Goal: Information Seeking & Learning: Understand process/instructions

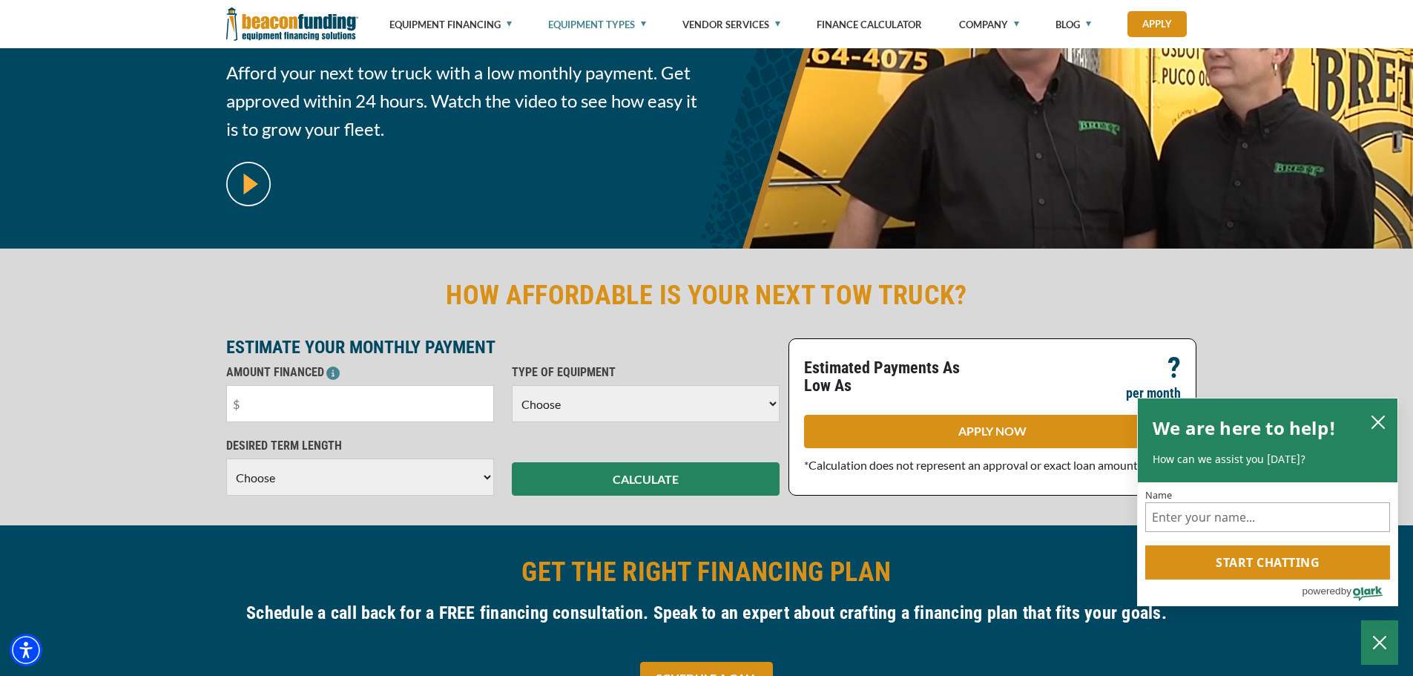
scroll to position [223, 0]
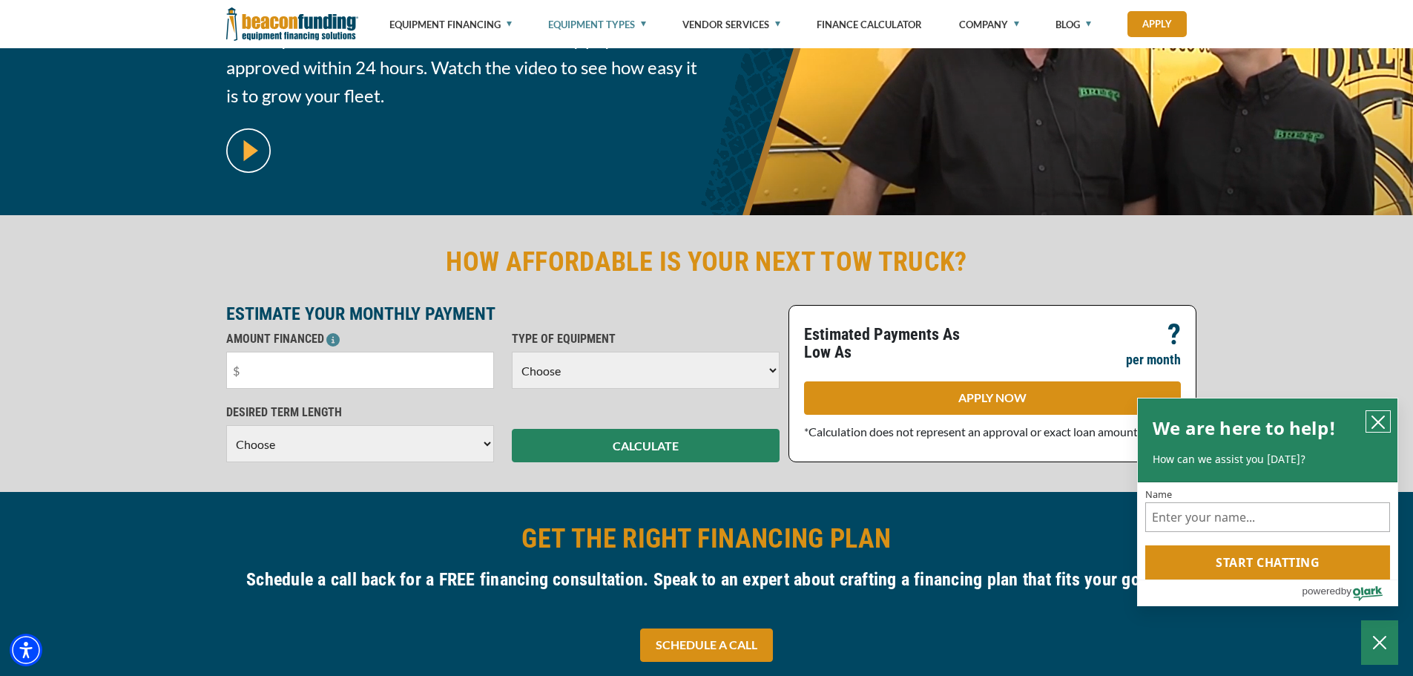
drag, startPoint x: 1382, startPoint y: 422, endPoint x: 1284, endPoint y: 397, distance: 101.1
click at [1382, 422] on icon "close chatbox" at bounding box center [1378, 422] width 15 height 15
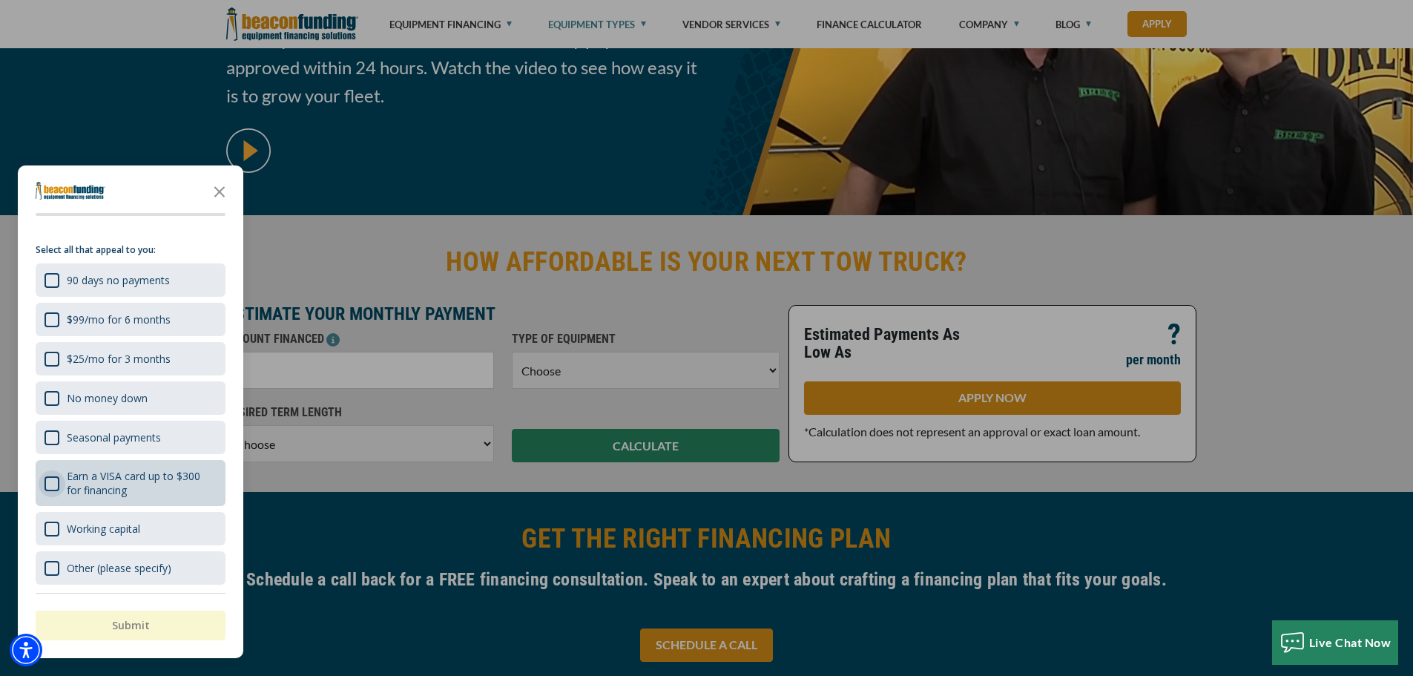
scroll to position [23, 0]
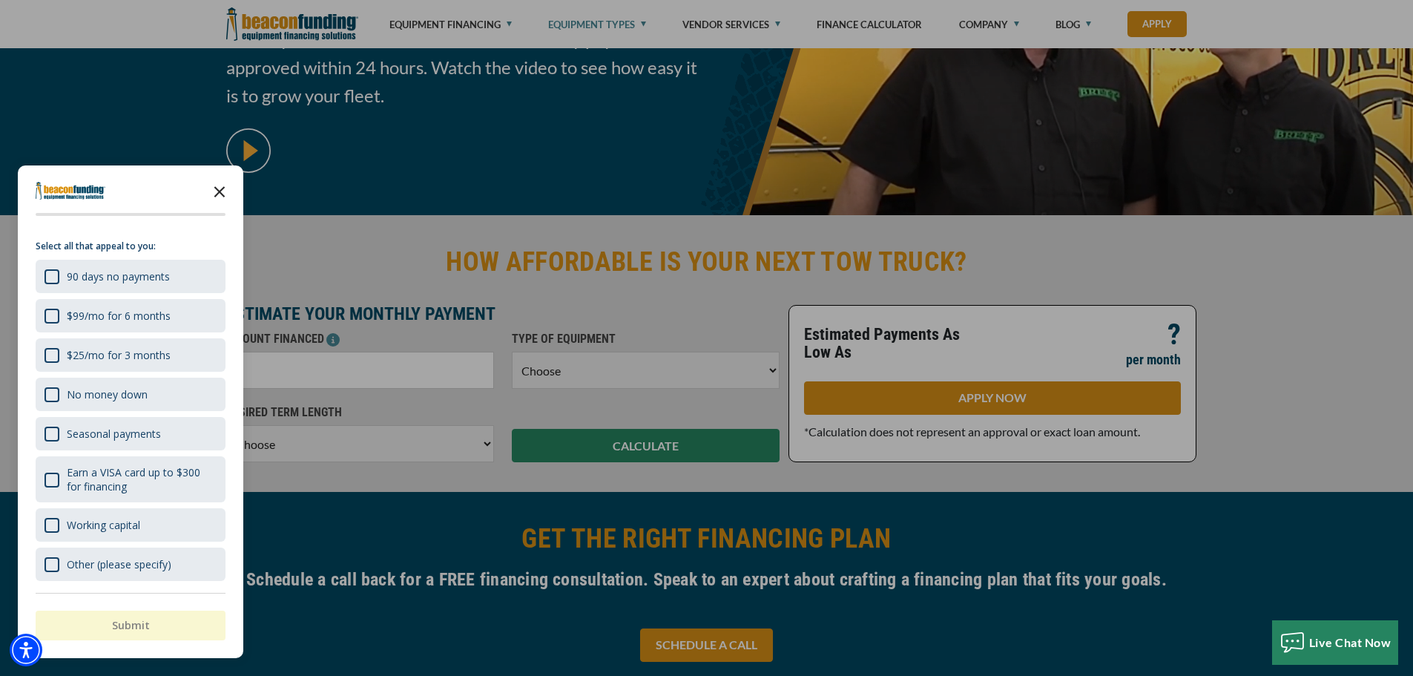
click at [221, 194] on polygon "Close the survey" at bounding box center [219, 191] width 11 height 11
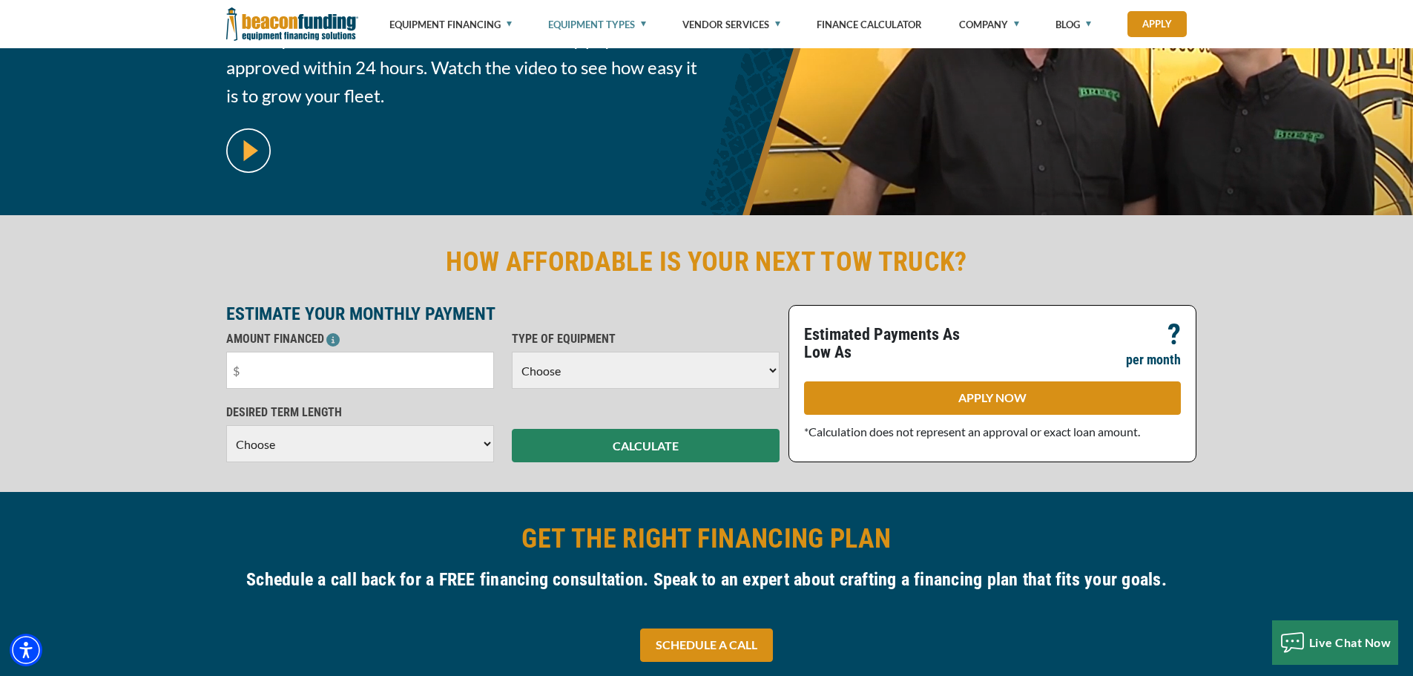
click at [624, 370] on select "Choose Backhoe Boom/Bucket Truck Chipper Commercial Mower Crane DTG/DTF Printin…" at bounding box center [646, 370] width 268 height 37
select select "5"
click at [512, 352] on select "Choose Backhoe Boom/Bucket Truck Chipper Commercial Mower Crane DTG/DTF Printin…" at bounding box center [646, 370] width 268 height 37
click at [321, 441] on select "Choose 36 Months 48 Months 60 Months" at bounding box center [360, 443] width 268 height 37
select select "48"
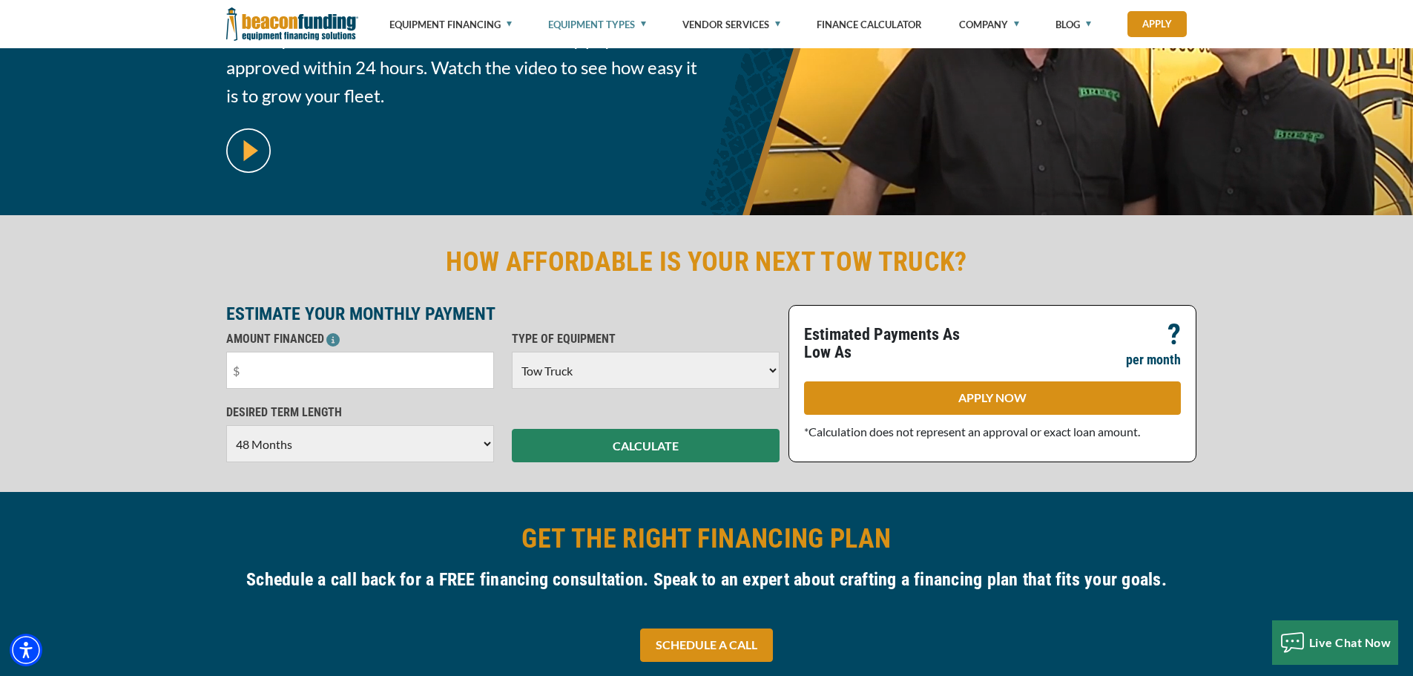
click at [226, 441] on select "Choose 36 Months 48 Months 60 Months" at bounding box center [360, 443] width 268 height 37
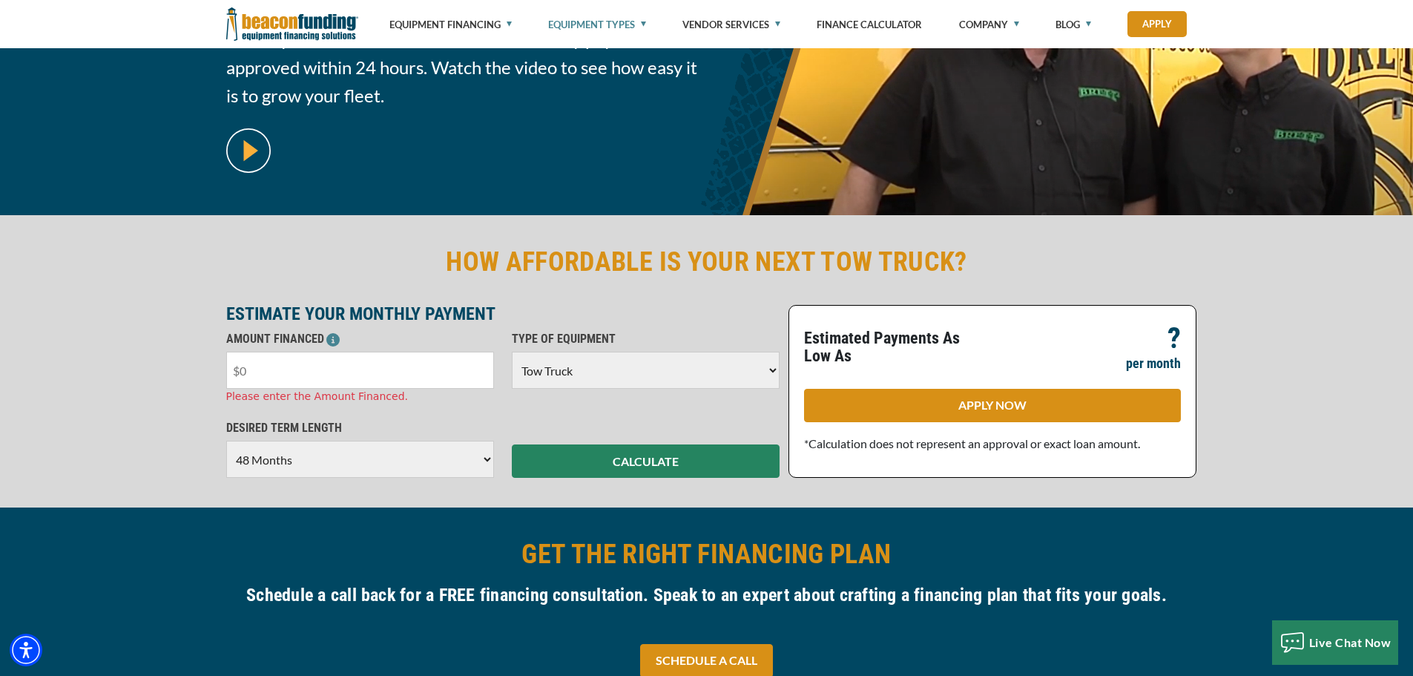
click at [256, 383] on input "text" at bounding box center [360, 370] width 268 height 37
type input "$100,000"
click at [654, 463] on div "HOW AFFORDABLE IS YOUR NEXT TOW TRUCK? ESTIMATE YOUR MONTHLY PAYMENT AMOUNT FIN…" at bounding box center [706, 361] width 1413 height 292
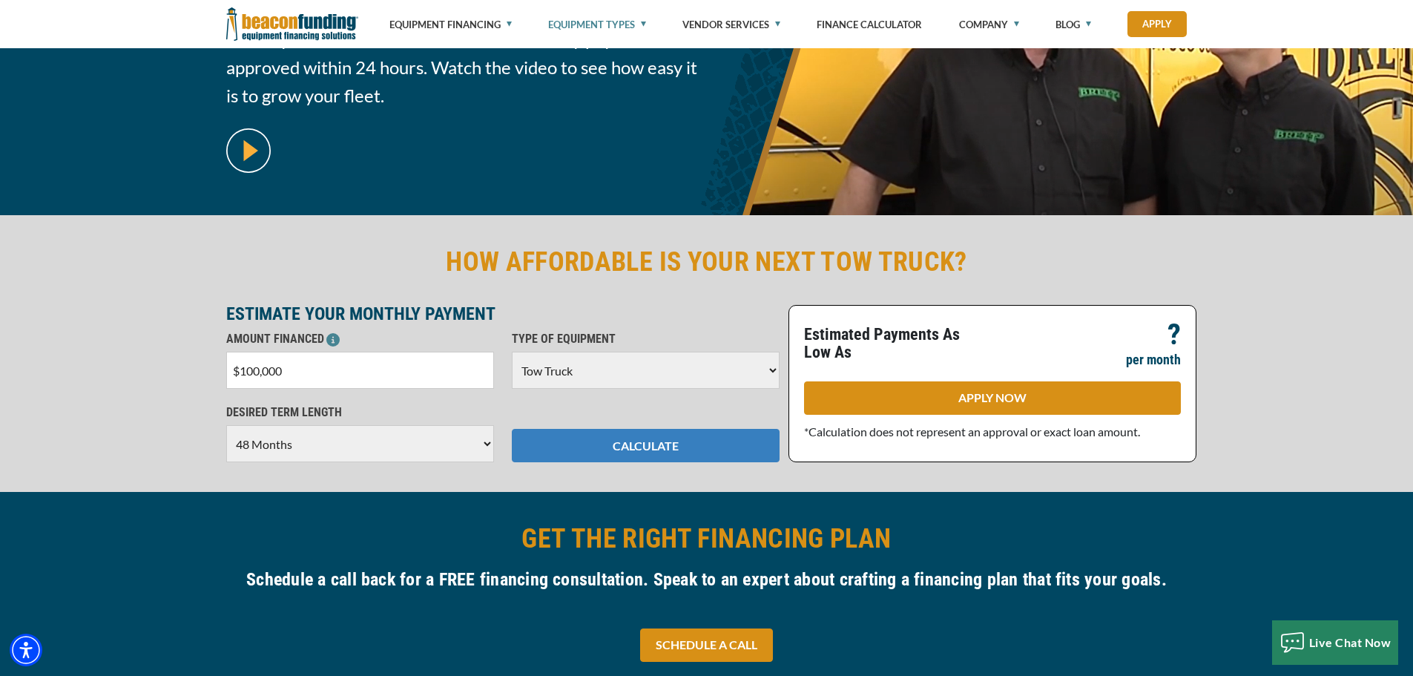
click at [665, 445] on button "CALCULATE" at bounding box center [646, 445] width 268 height 33
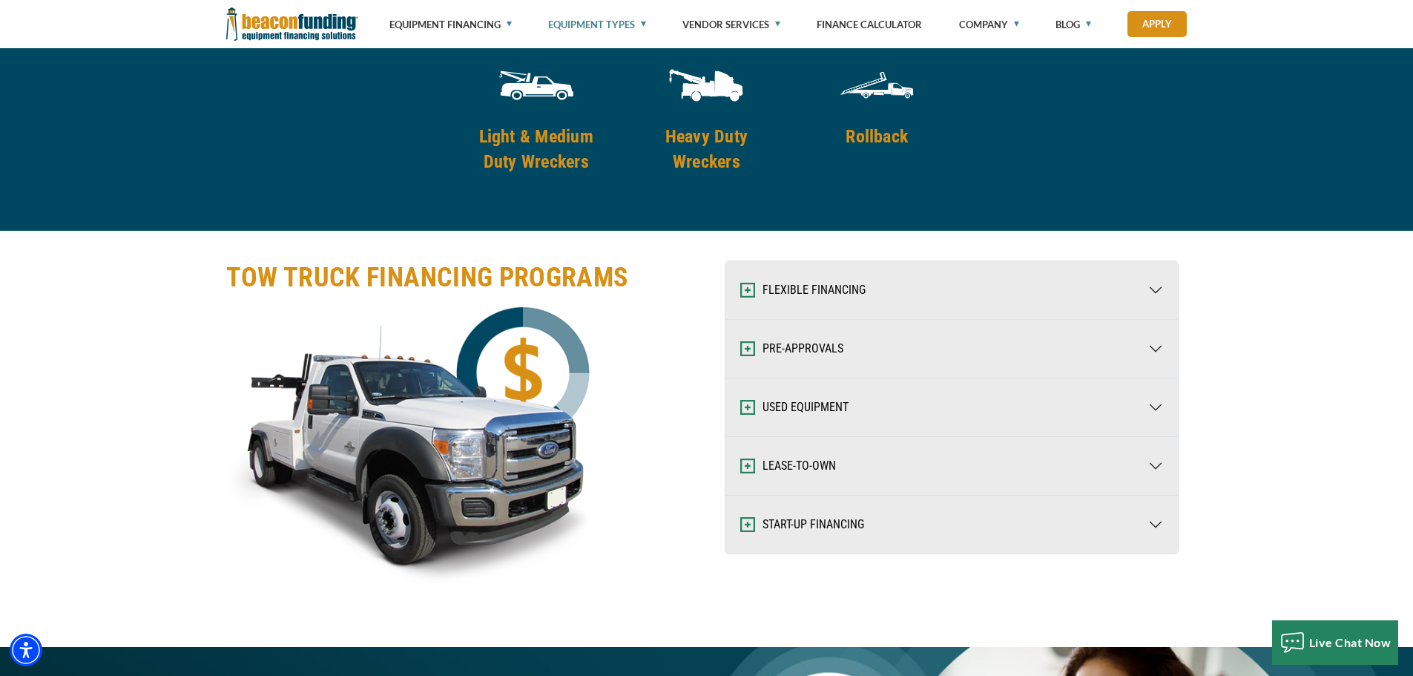
scroll to position [2226, 0]
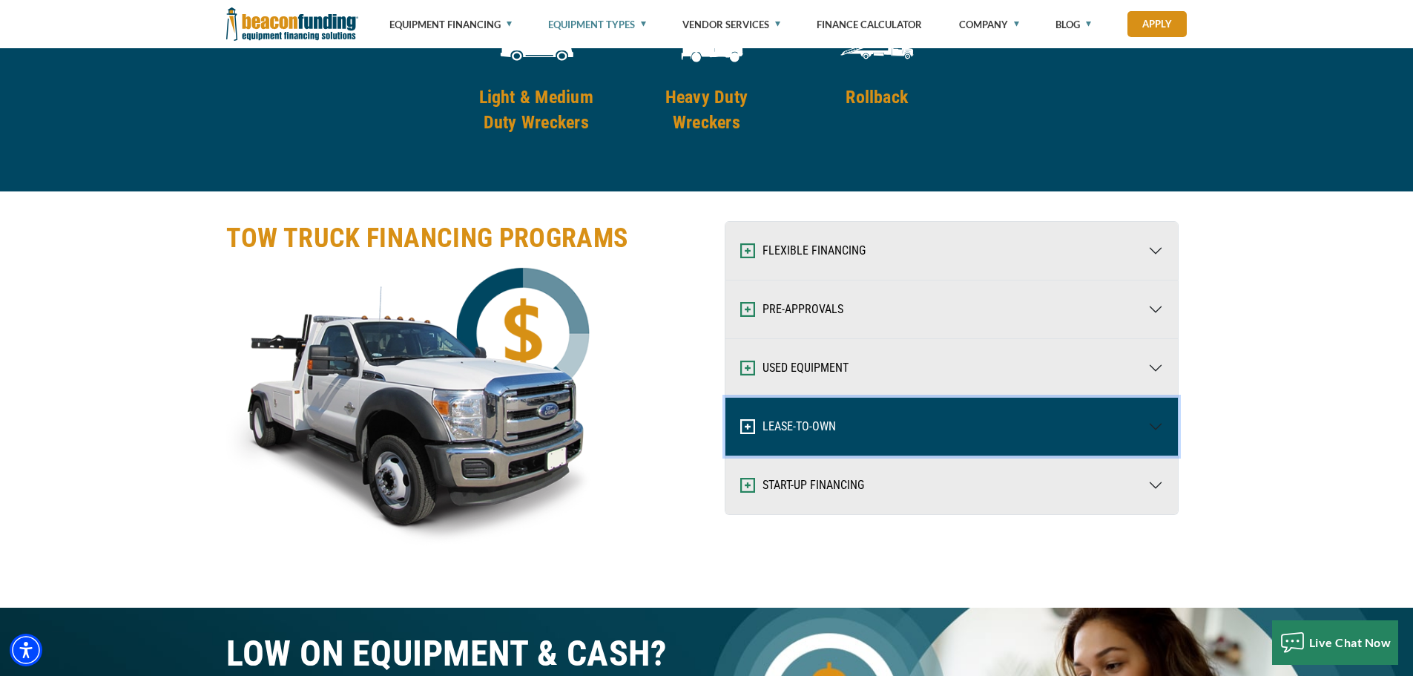
click at [832, 427] on button "LEASE-TO-OWN" at bounding box center [952, 427] width 453 height 58
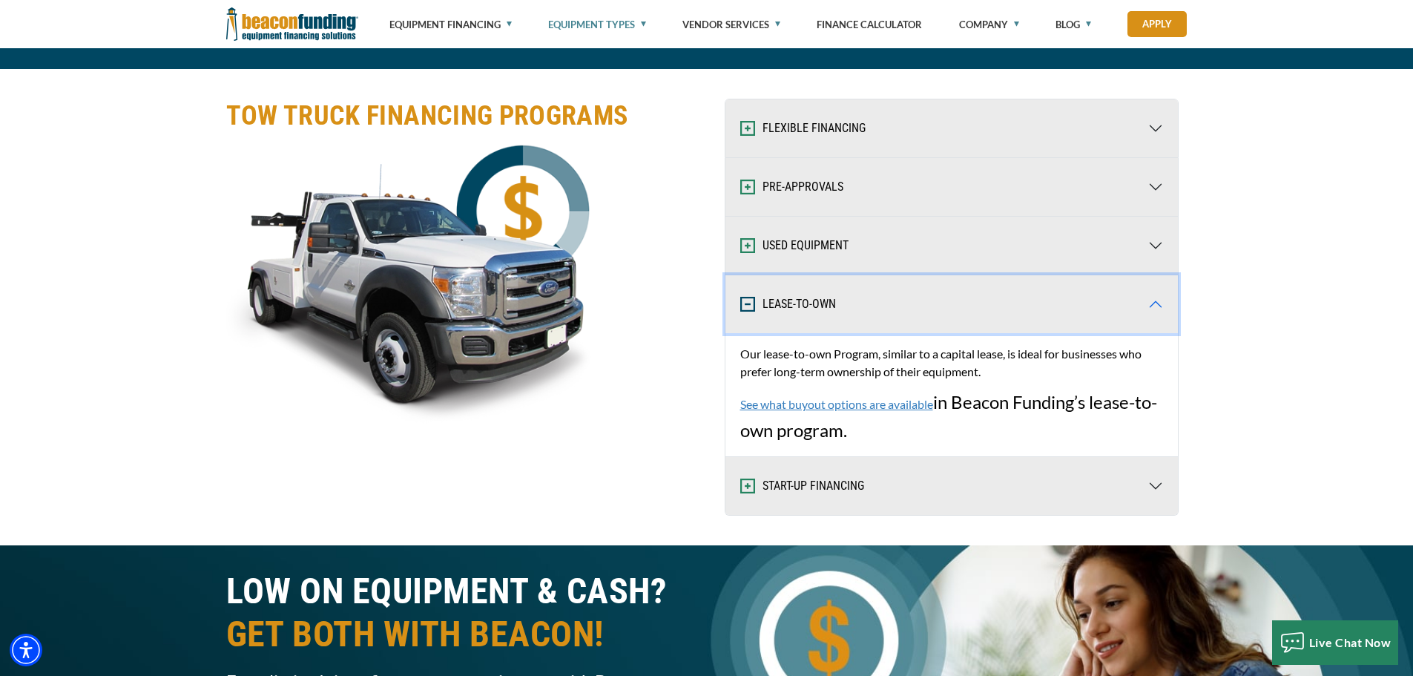
scroll to position [2374, 0]
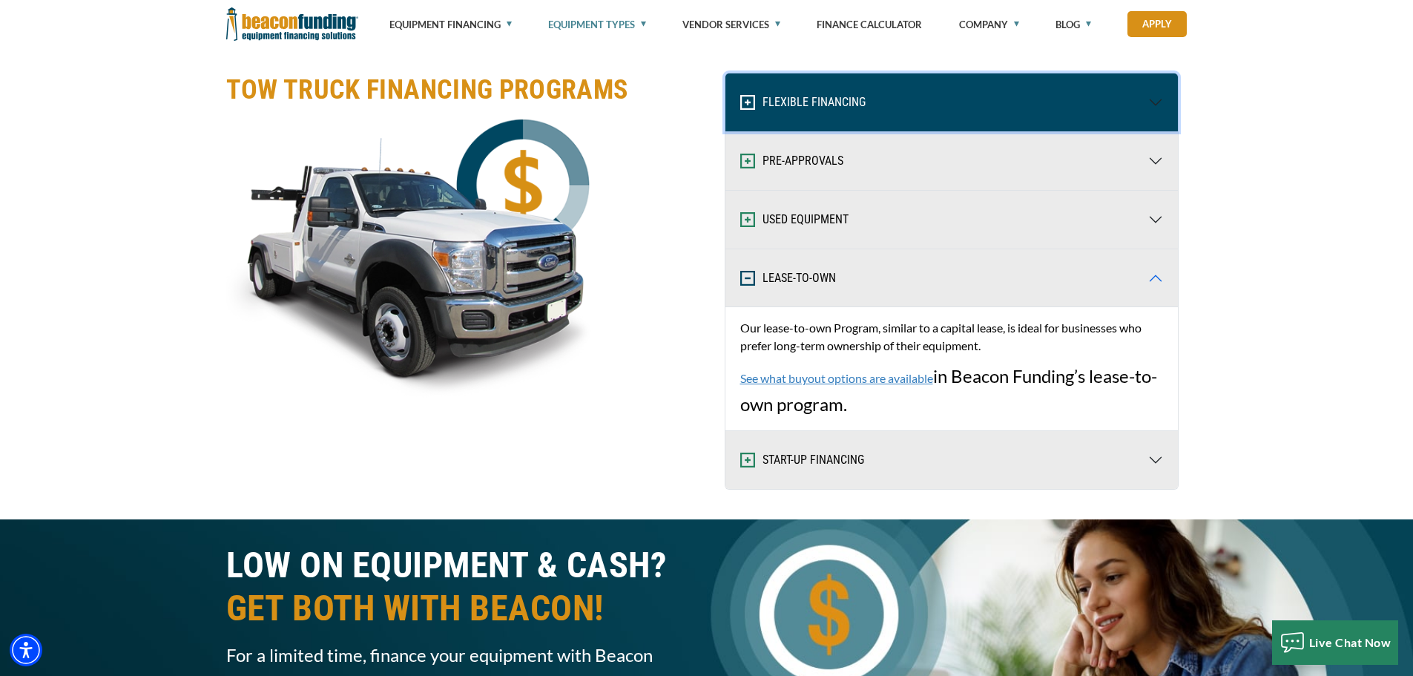
click at [819, 114] on button "FLEXIBLE FINANCING" at bounding box center [952, 102] width 453 height 58
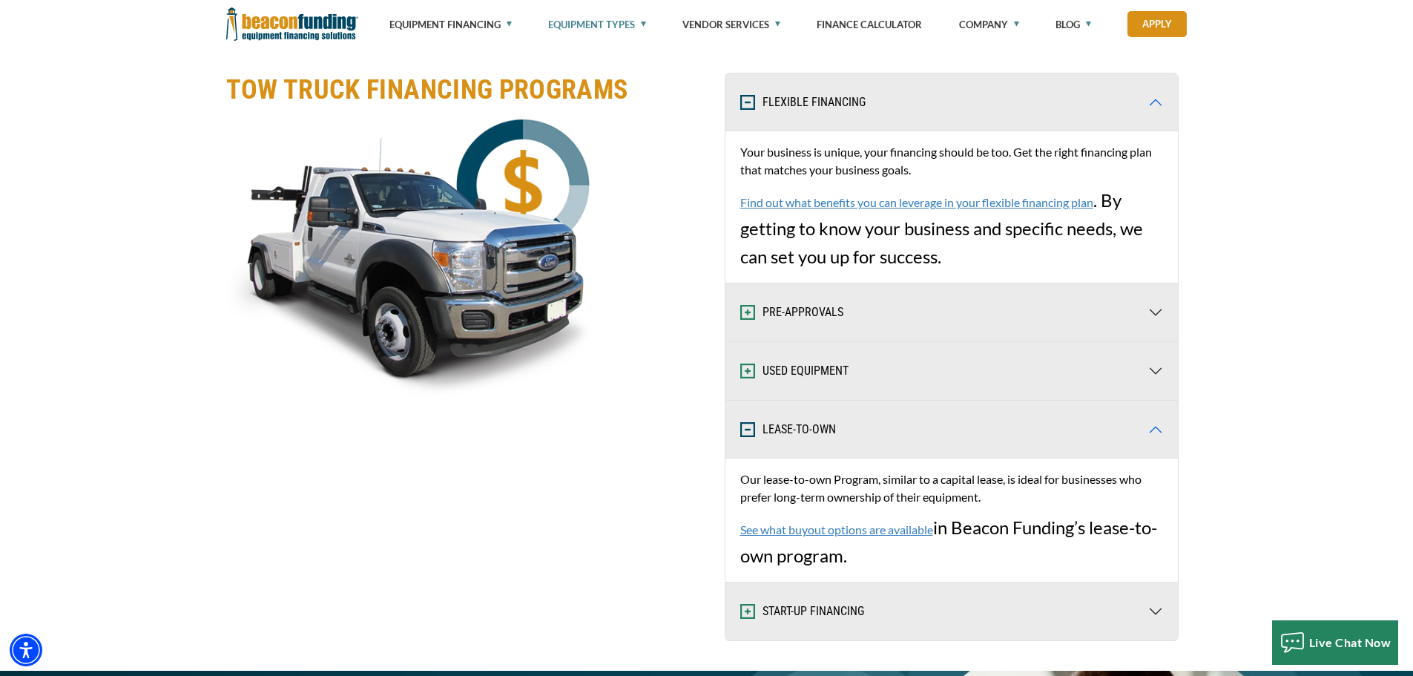
click at [864, 526] on link "See what buyout options are available" at bounding box center [836, 529] width 193 height 14
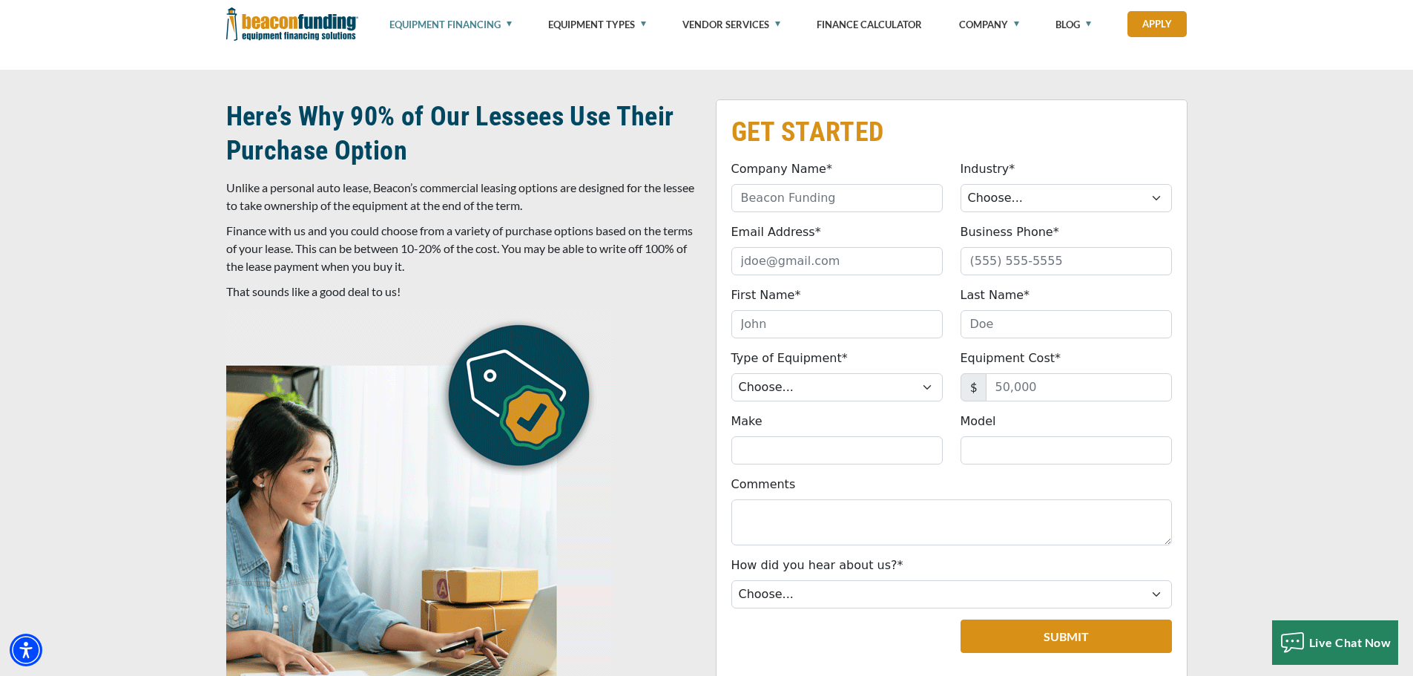
scroll to position [742, 0]
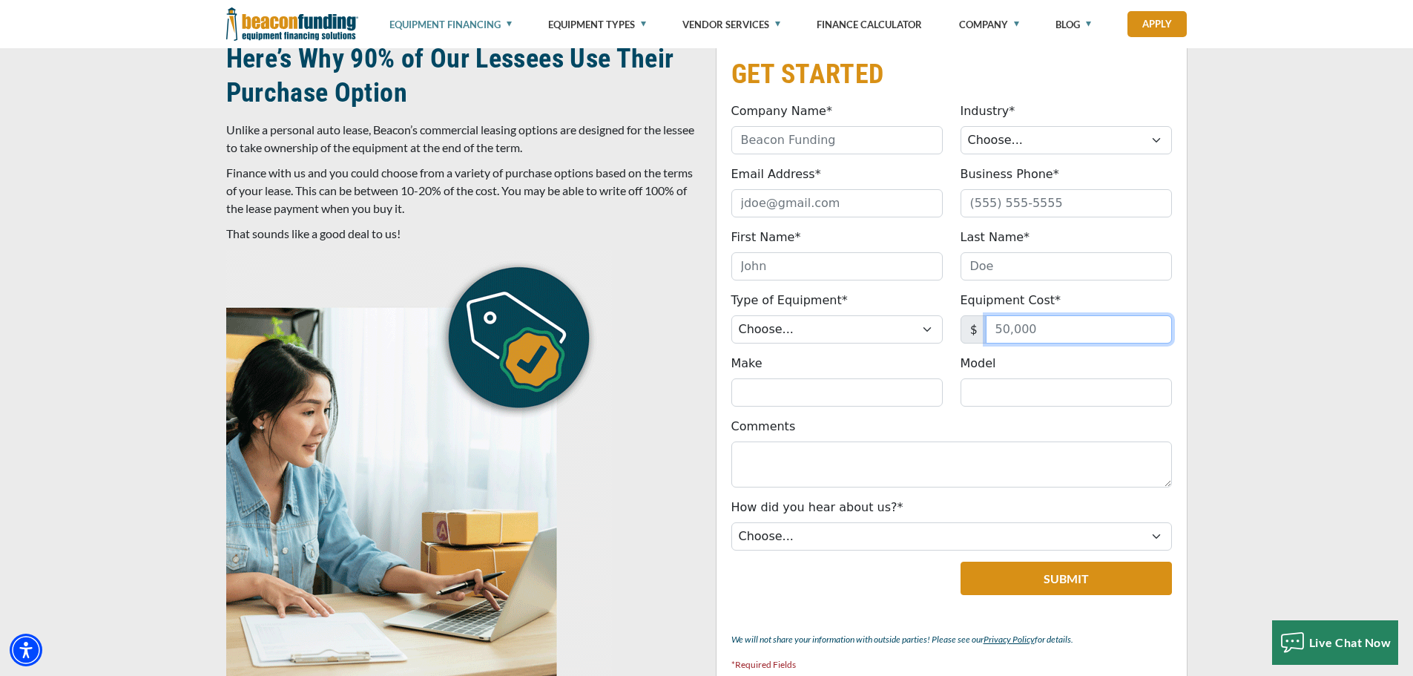
click at [1030, 324] on input "Equipment Cost*" at bounding box center [1079, 329] width 186 height 28
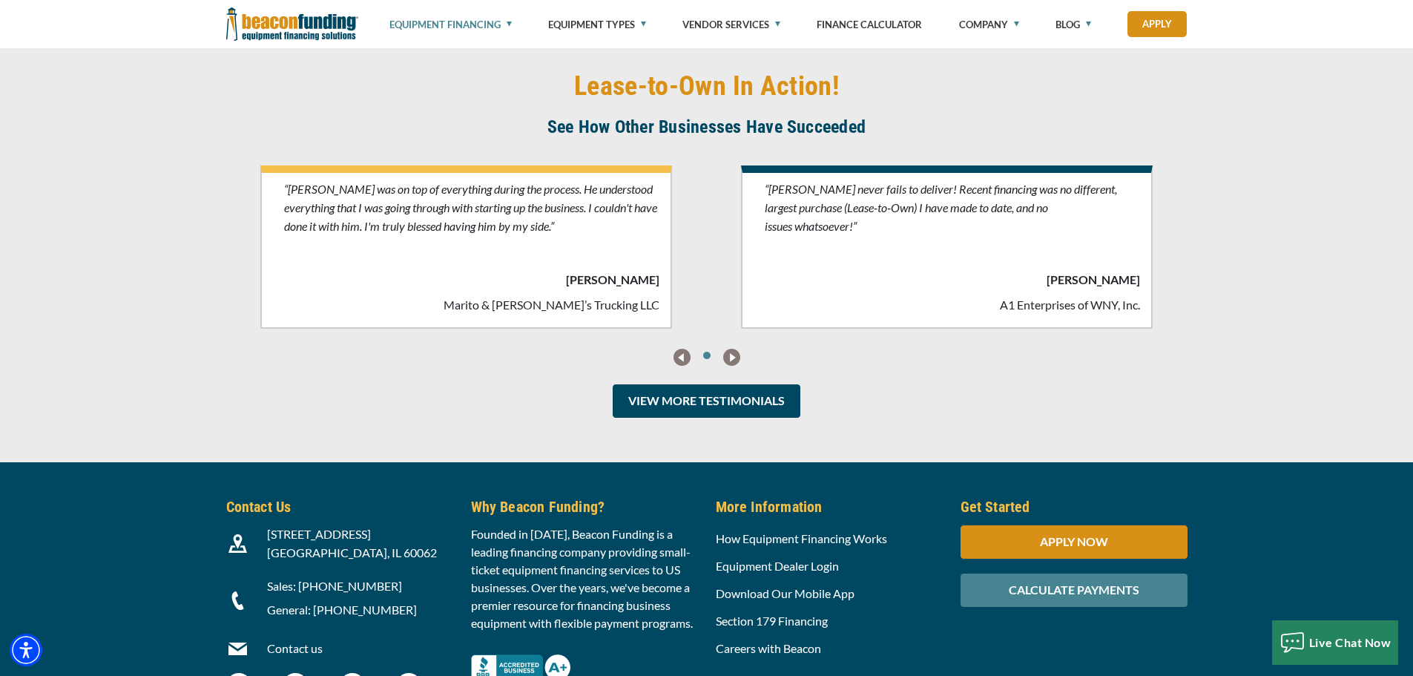
scroll to position [3710, 0]
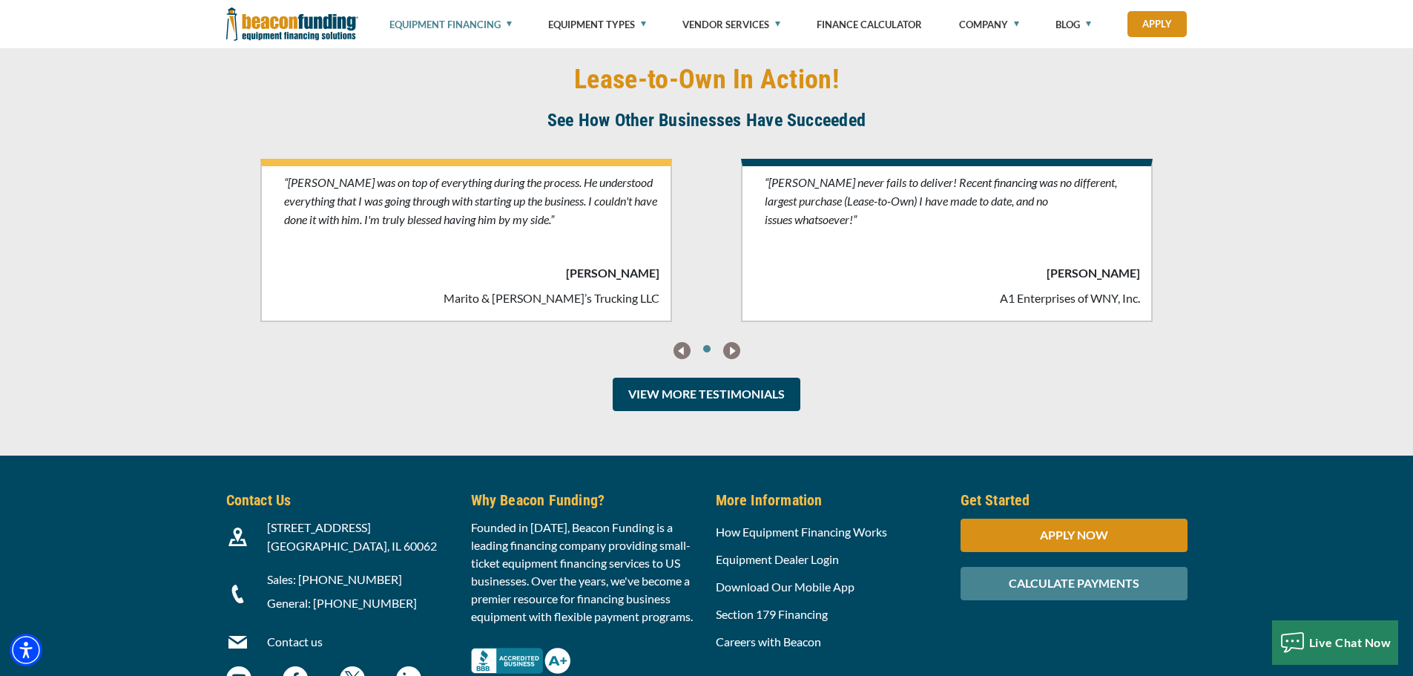
click at [726, 347] on img "next" at bounding box center [731, 350] width 17 height 17
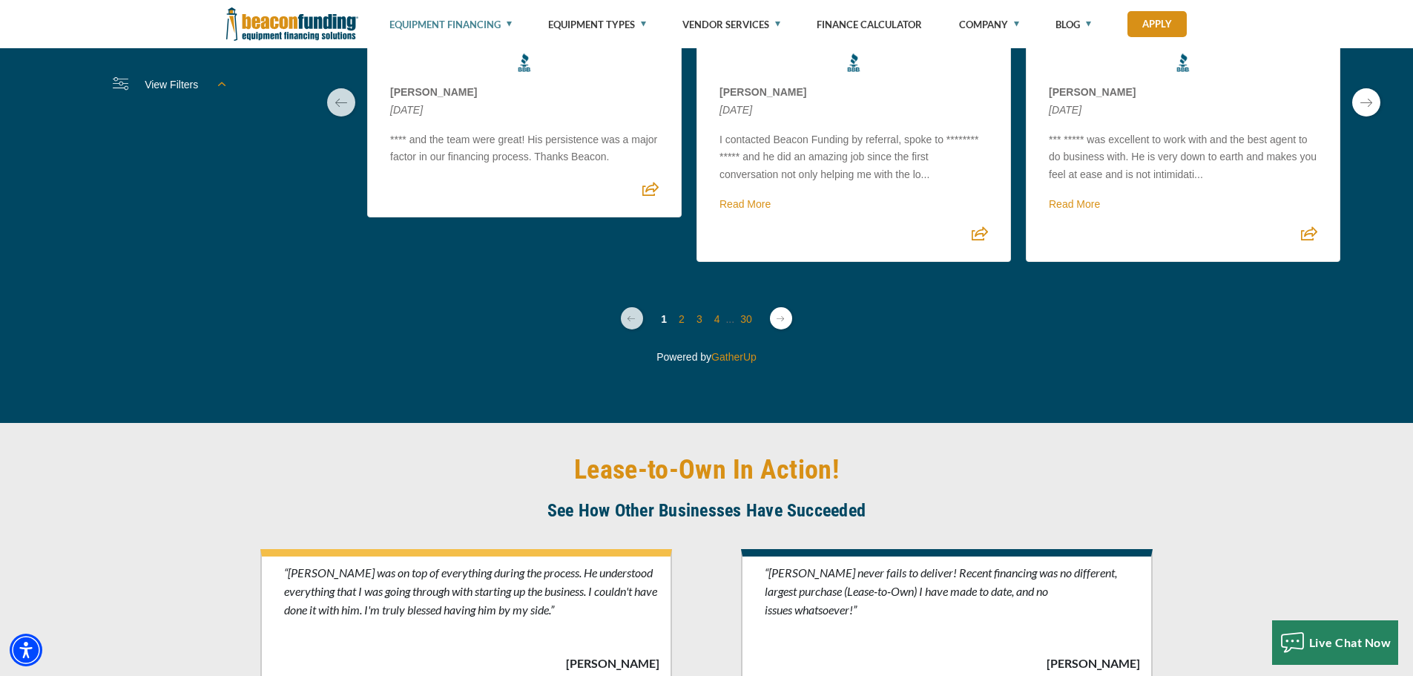
scroll to position [3099, 0]
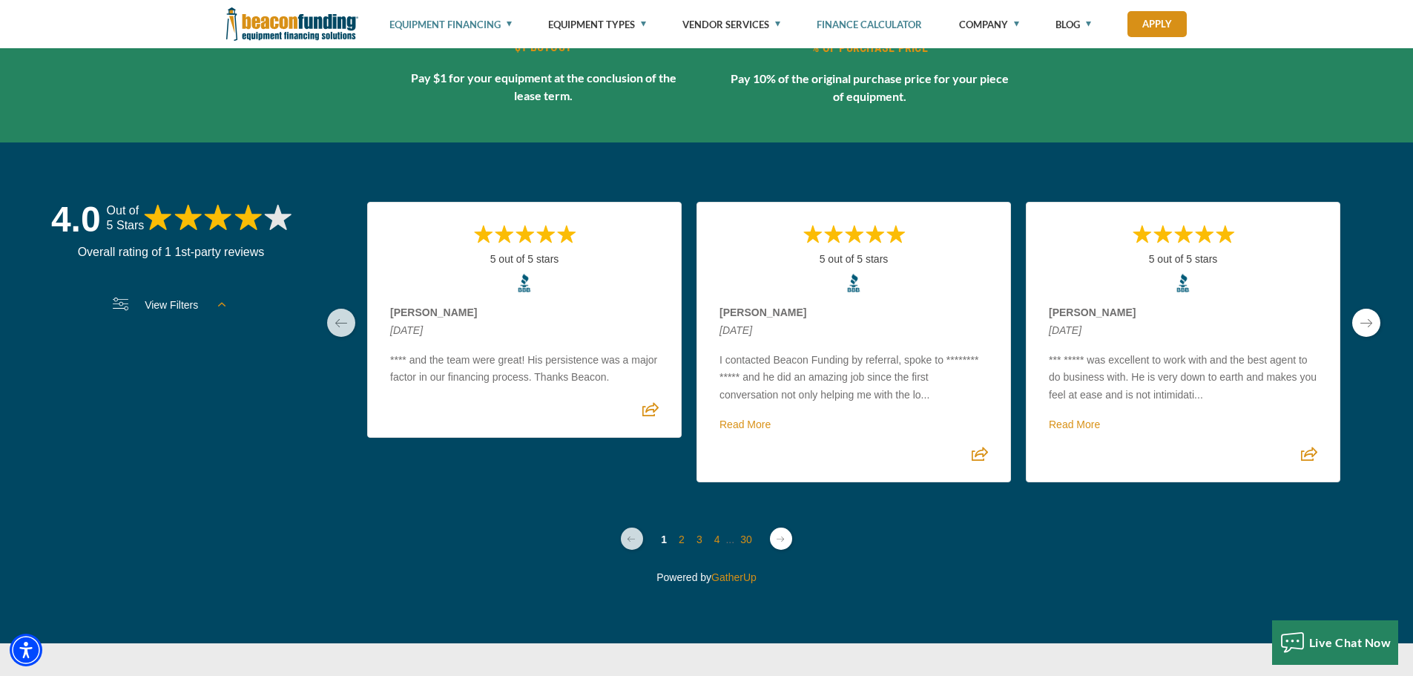
click at [895, 22] on link "Finance Calculator" at bounding box center [869, 24] width 105 height 49
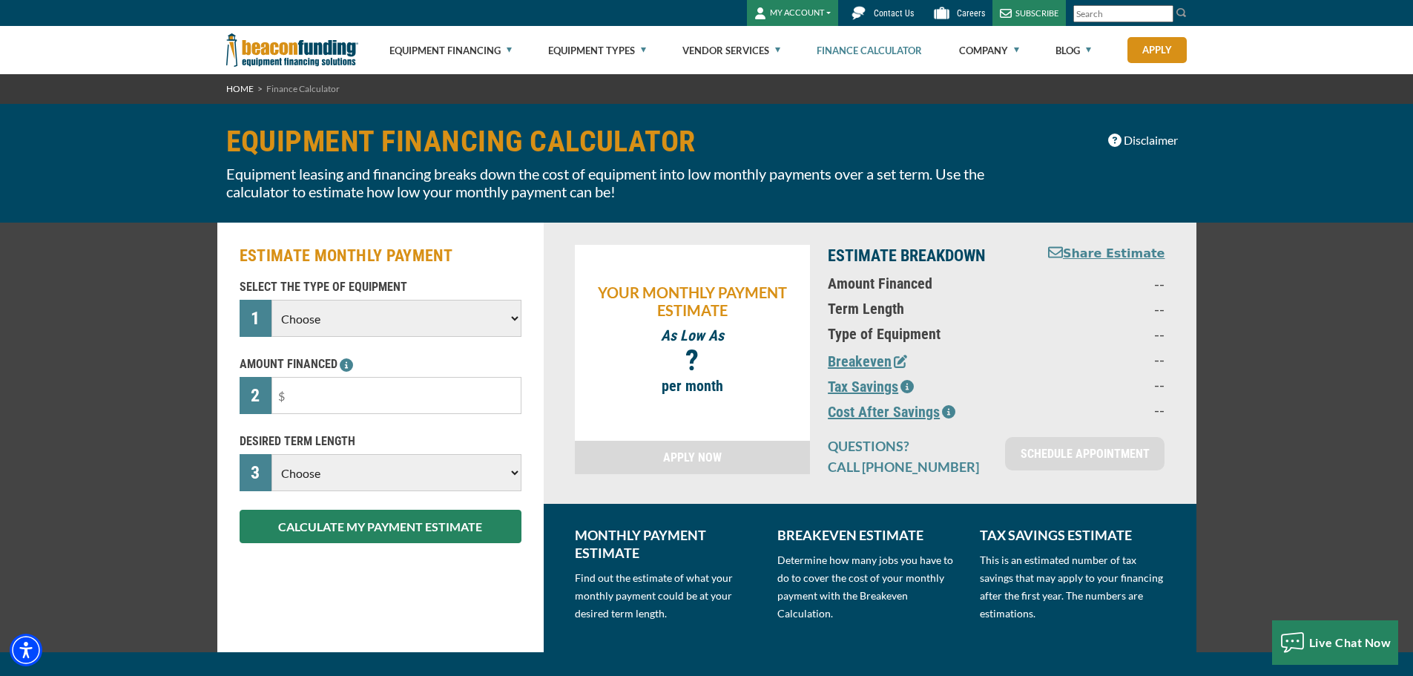
click at [348, 312] on select "Choose Backhoe Boom/Bucket Truck Chipper Commercial Mower Crane DTG/DTF Printin…" at bounding box center [396, 318] width 249 height 37
select select "5"
click at [272, 300] on select "Choose Backhoe Boom/Bucket Truck Chipper Commercial Mower Crane DTG/DTF Printin…" at bounding box center [396, 318] width 249 height 37
click at [310, 401] on input "text" at bounding box center [396, 395] width 249 height 37
click at [338, 471] on select "Choose 36 Months 48 Months 60 Months" at bounding box center [396, 472] width 249 height 37
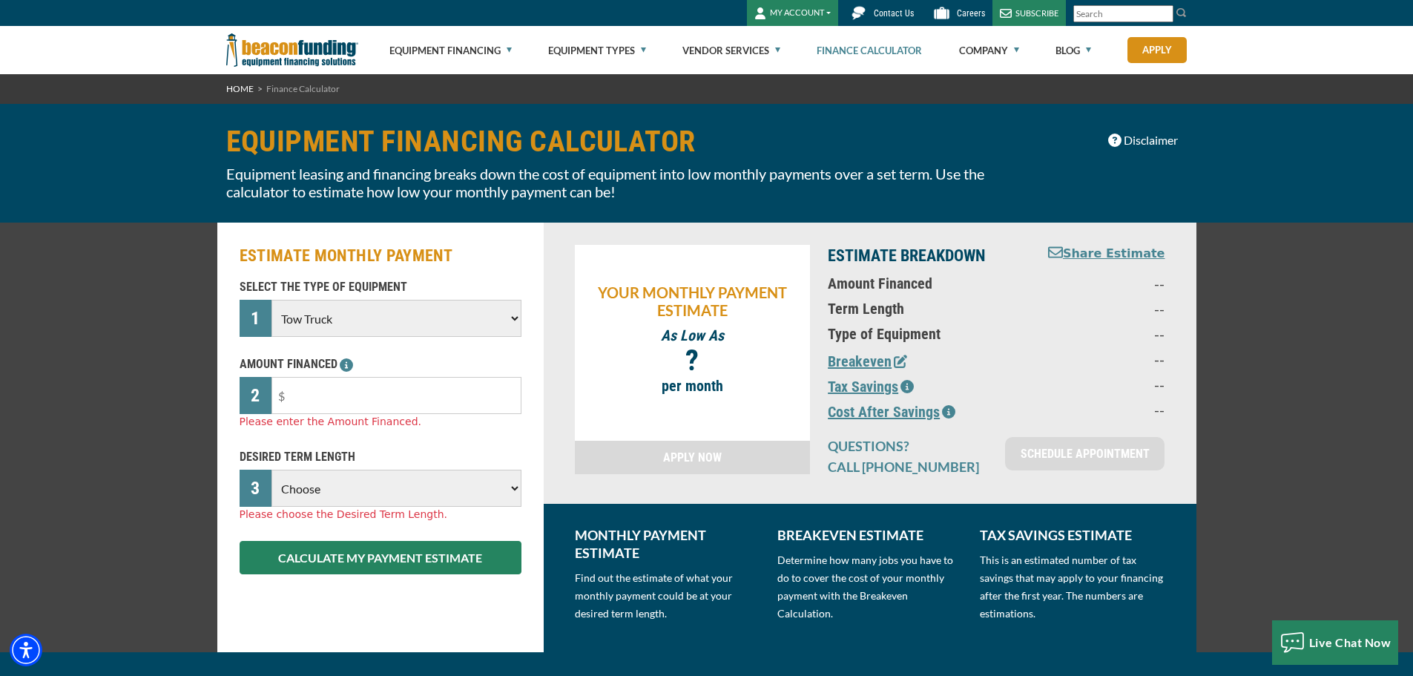
select select "48"
click at [272, 470] on select "Choose 36 Months 48 Months 60 Months" at bounding box center [396, 488] width 249 height 37
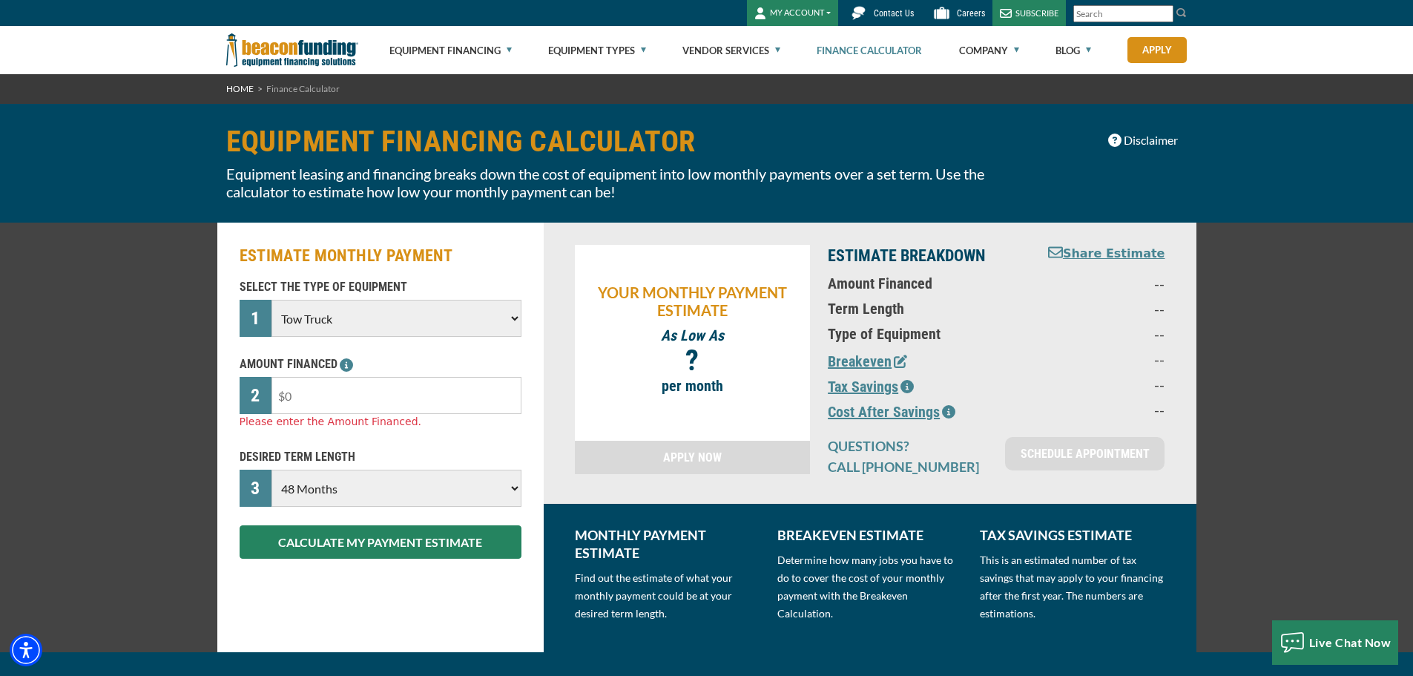
click at [298, 404] on input "text" at bounding box center [396, 395] width 249 height 37
type input "$100,000"
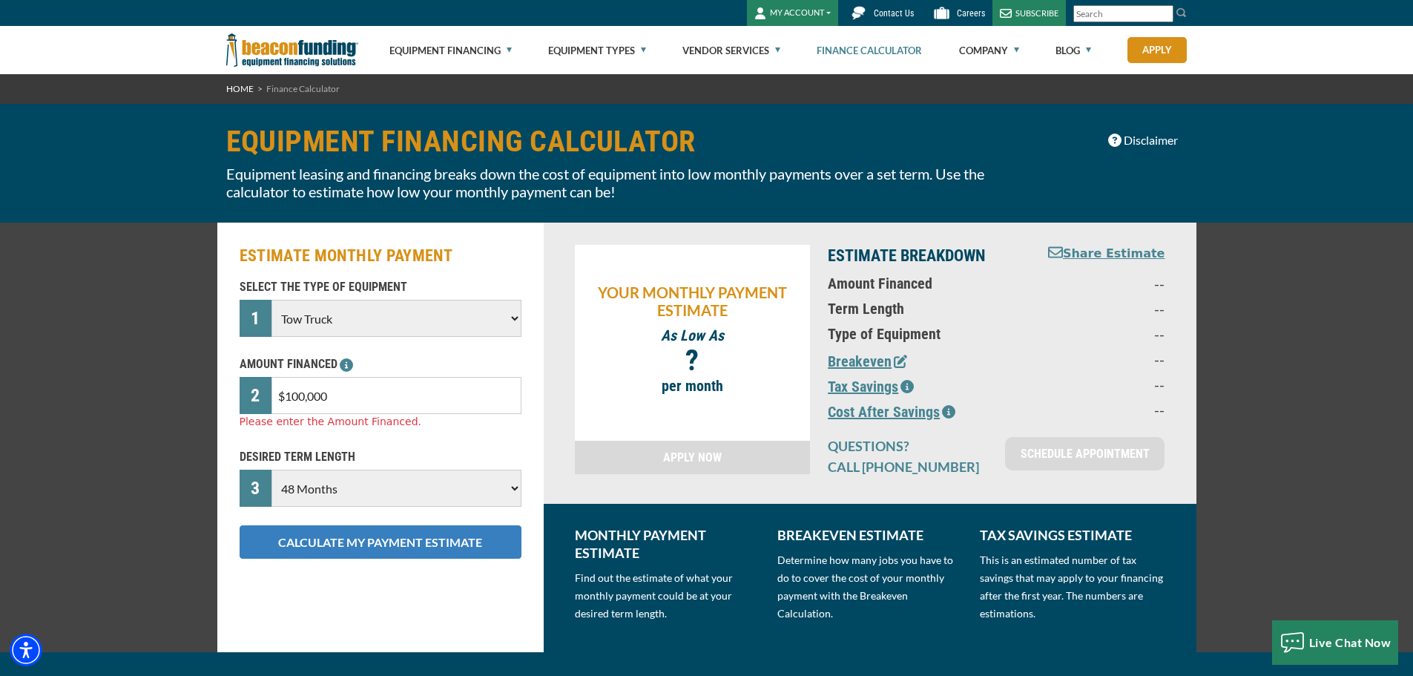
click at [367, 545] on div "ESTIMATE MONTHLY PAYMENT SELECT THE TYPE OF EQUIPMENT 1 Choose Backhoe Boom/Buc…" at bounding box center [380, 438] width 326 height 430
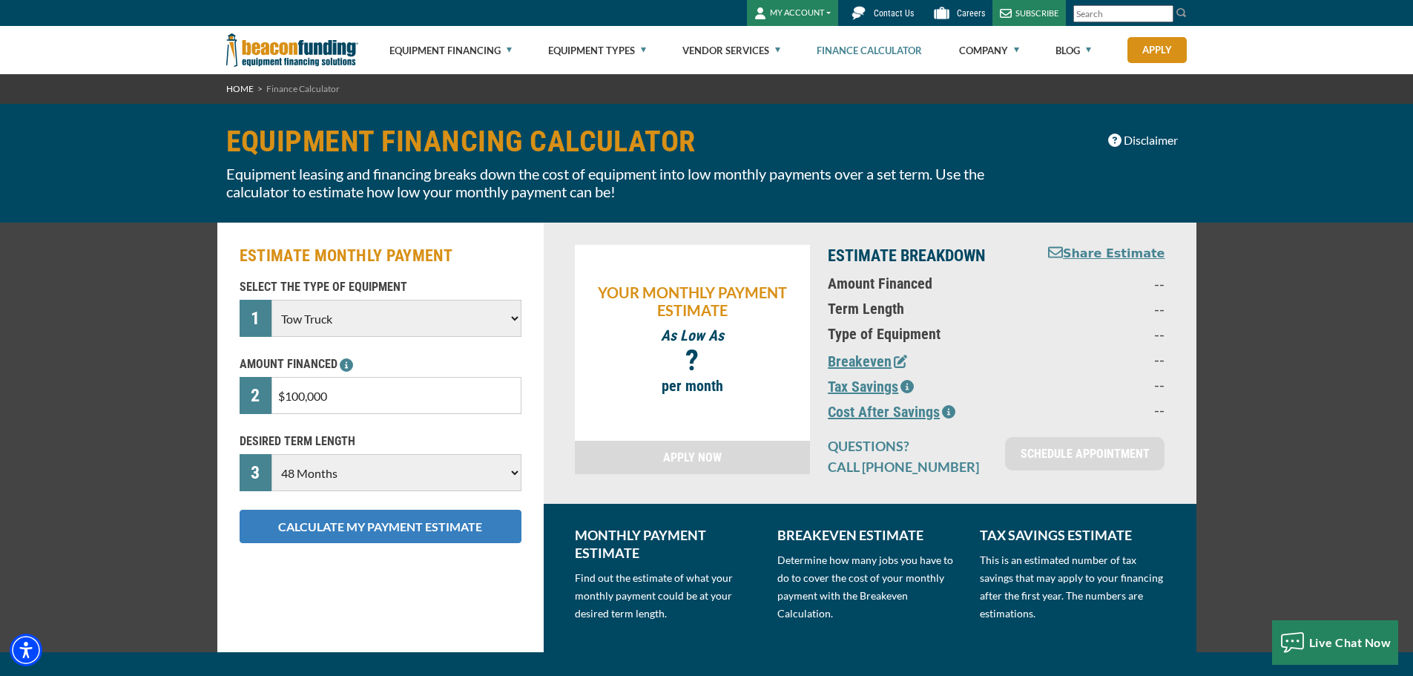
click at [368, 528] on button "CALCULATE MY PAYMENT ESTIMATE" at bounding box center [381, 526] width 282 height 33
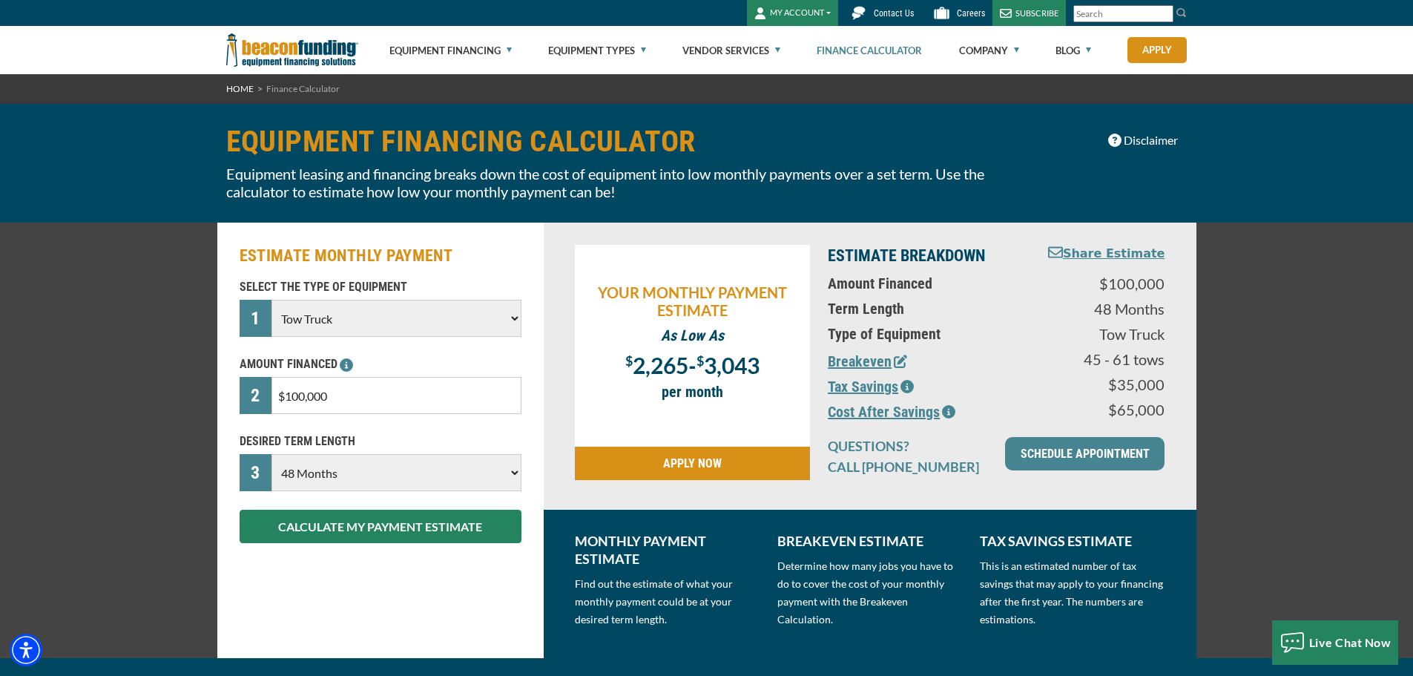
click at [902, 359] on icon "button" at bounding box center [900, 361] width 13 height 13
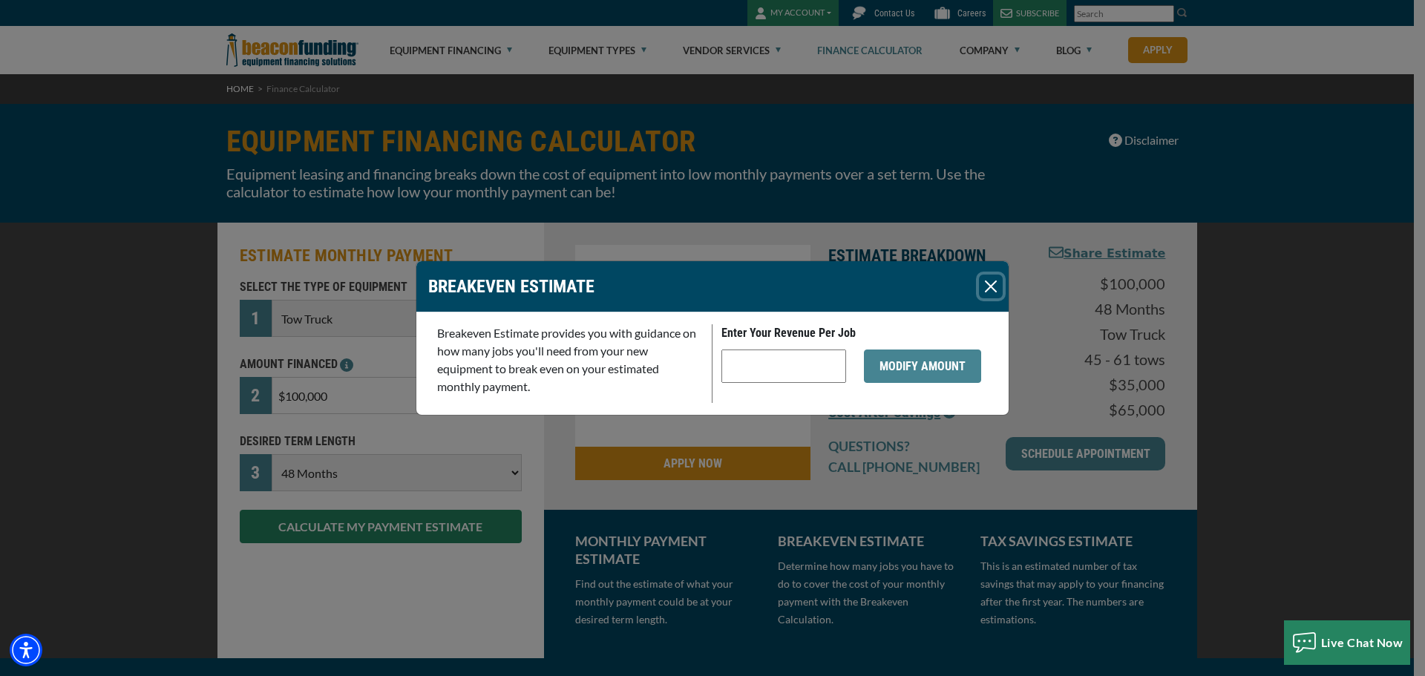
click at [988, 288] on button "Close" at bounding box center [991, 287] width 24 height 24
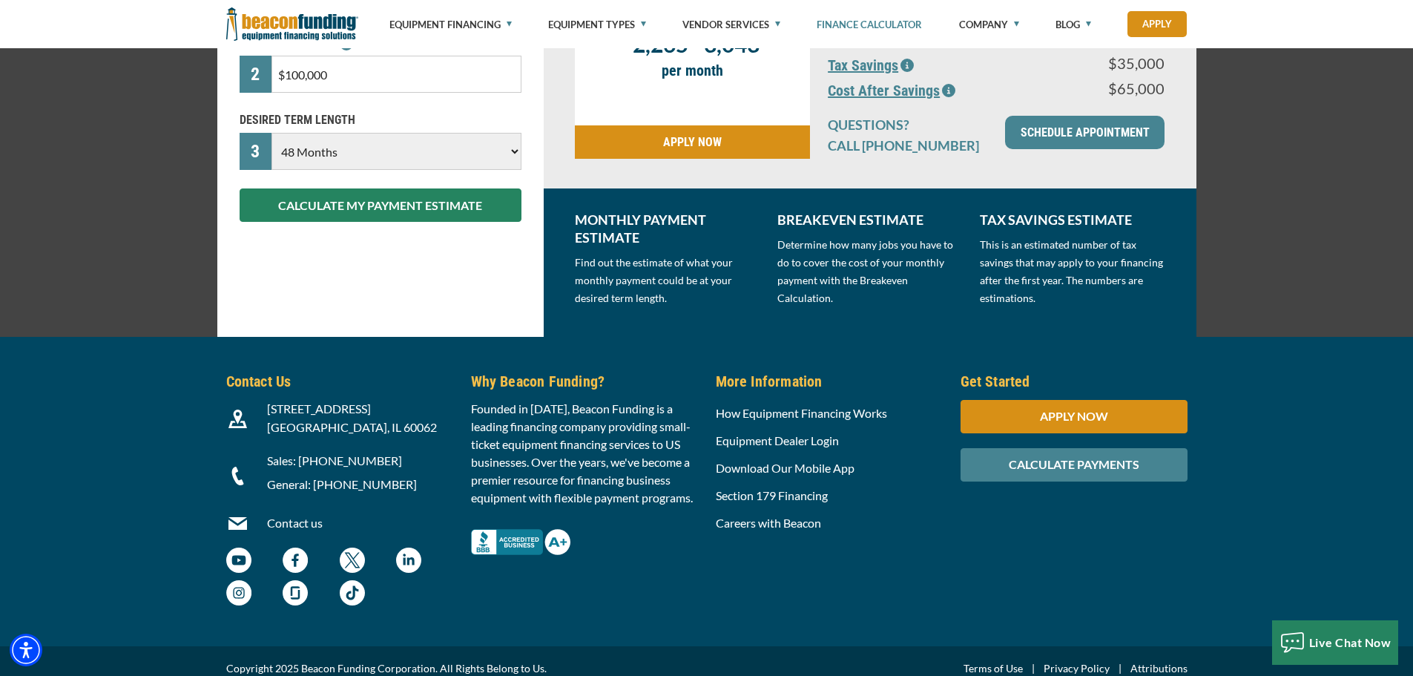
scroll to position [335, 0]
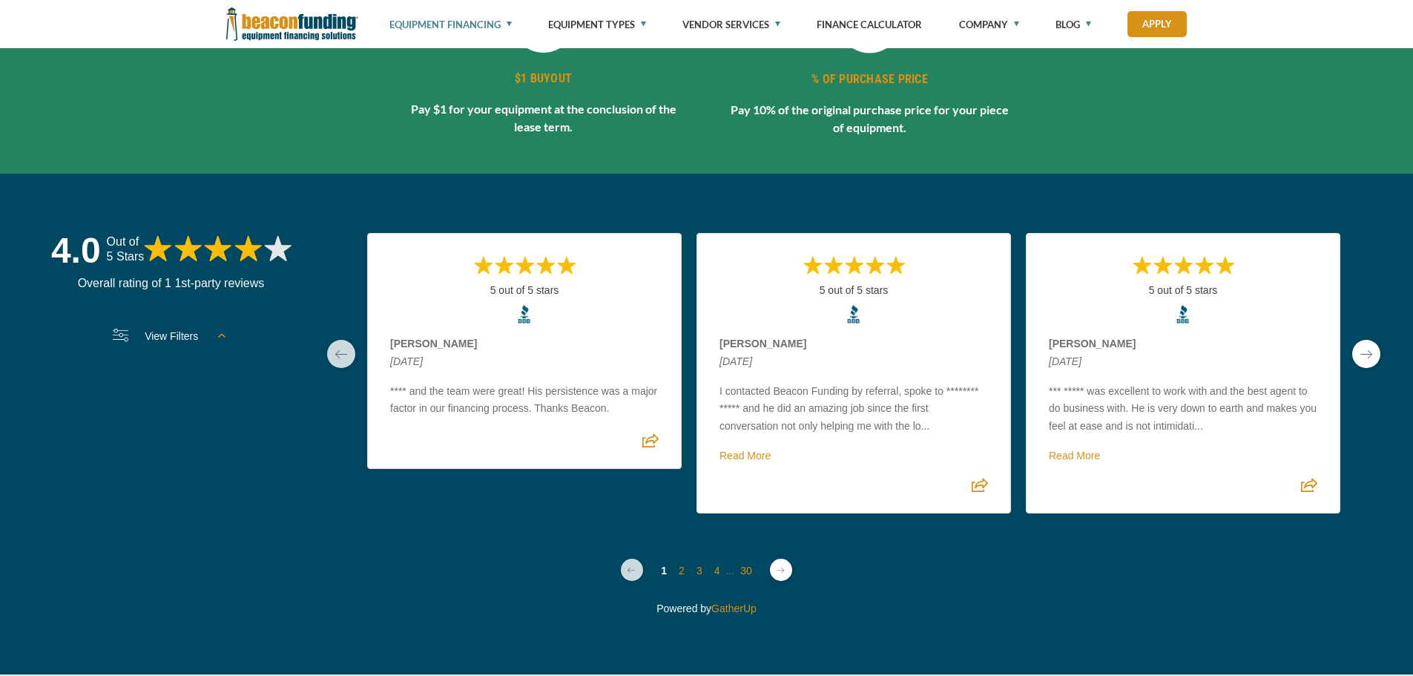
scroll to position [2965, 0]
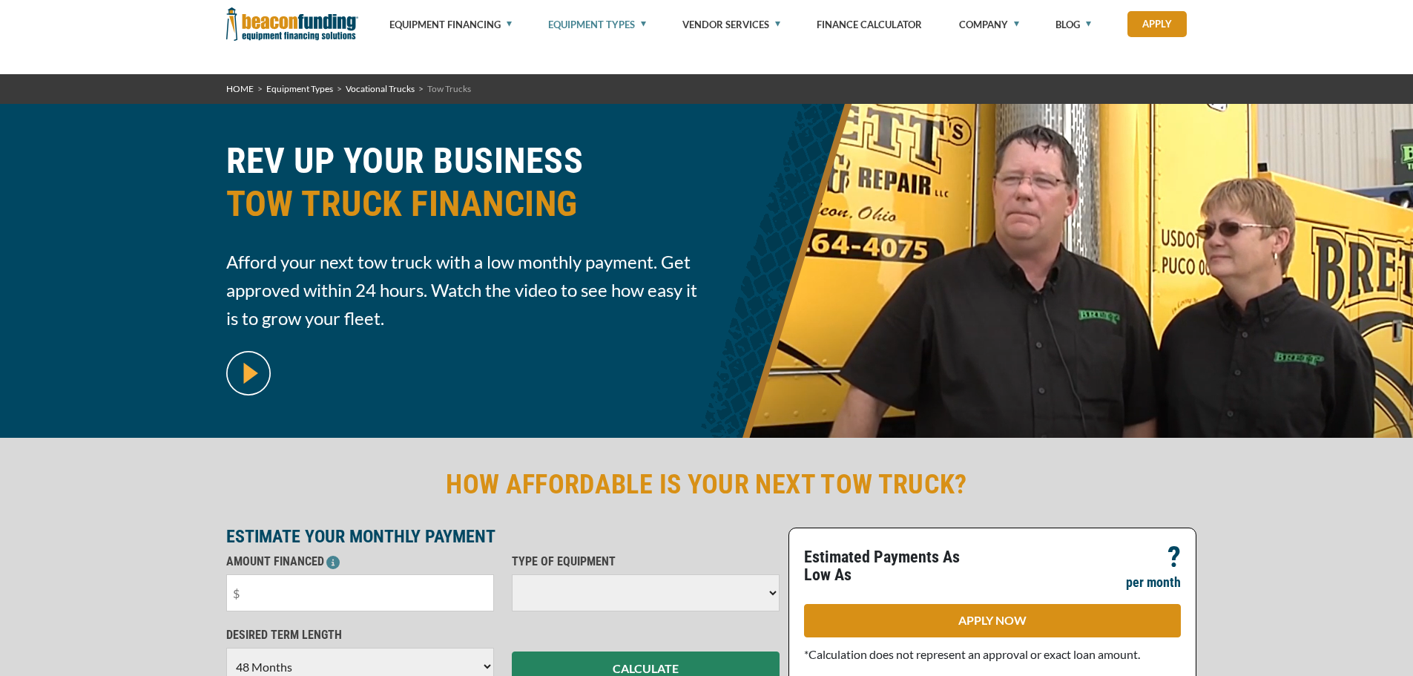
select select "48"
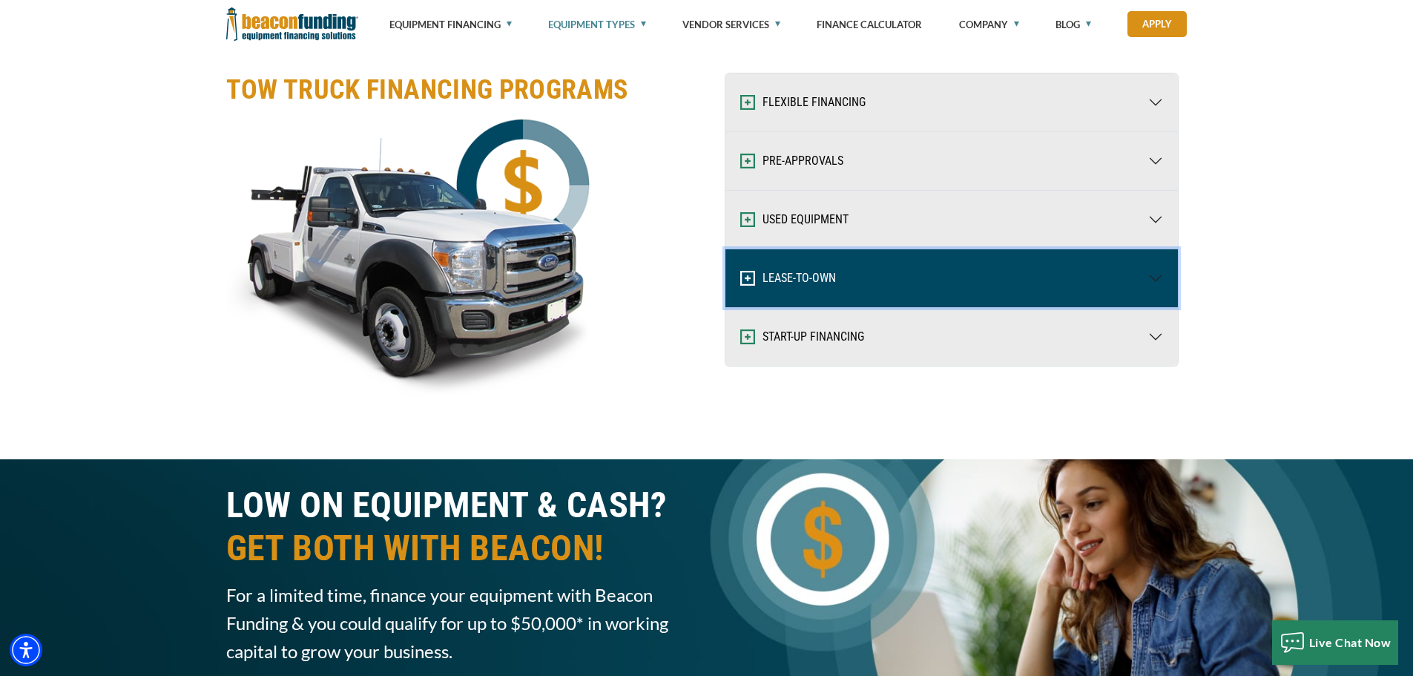
click at [815, 269] on button "LEASE-TO-OWN" at bounding box center [952, 278] width 453 height 58
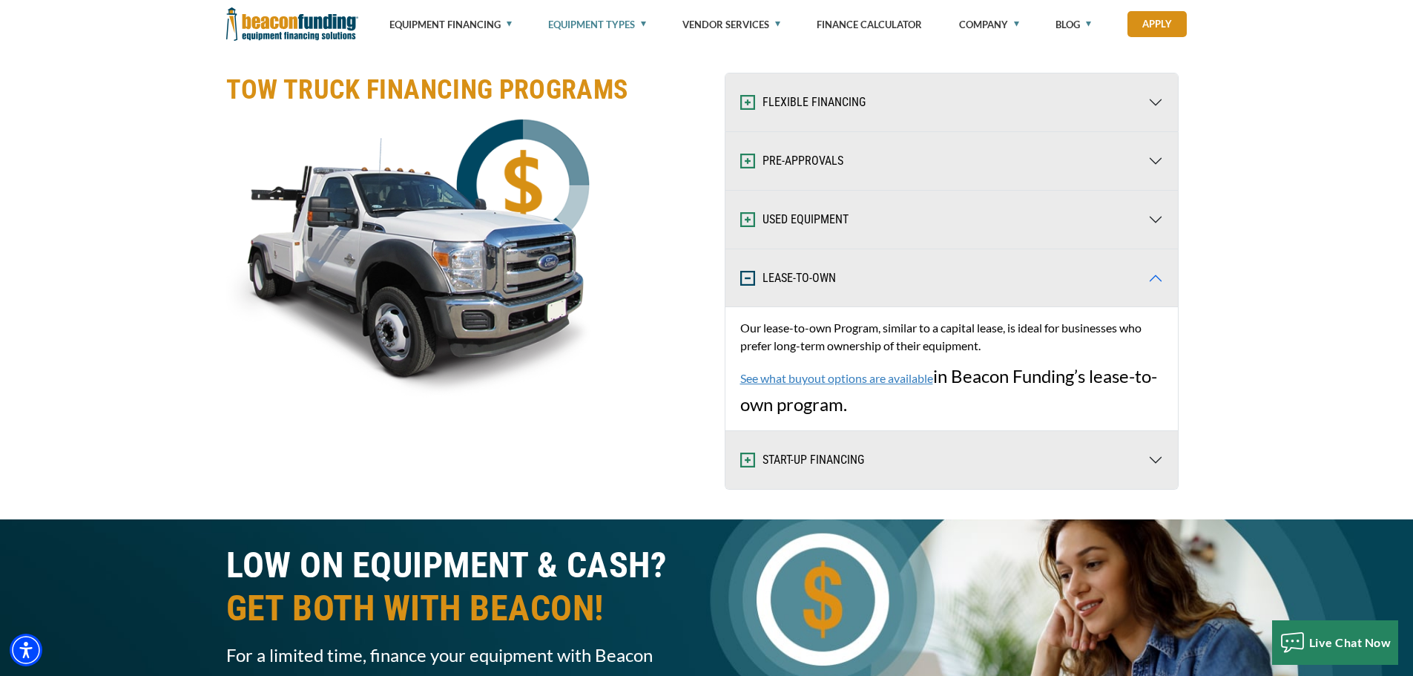
click at [828, 377] on link "See what buyout options are available" at bounding box center [836, 378] width 193 height 14
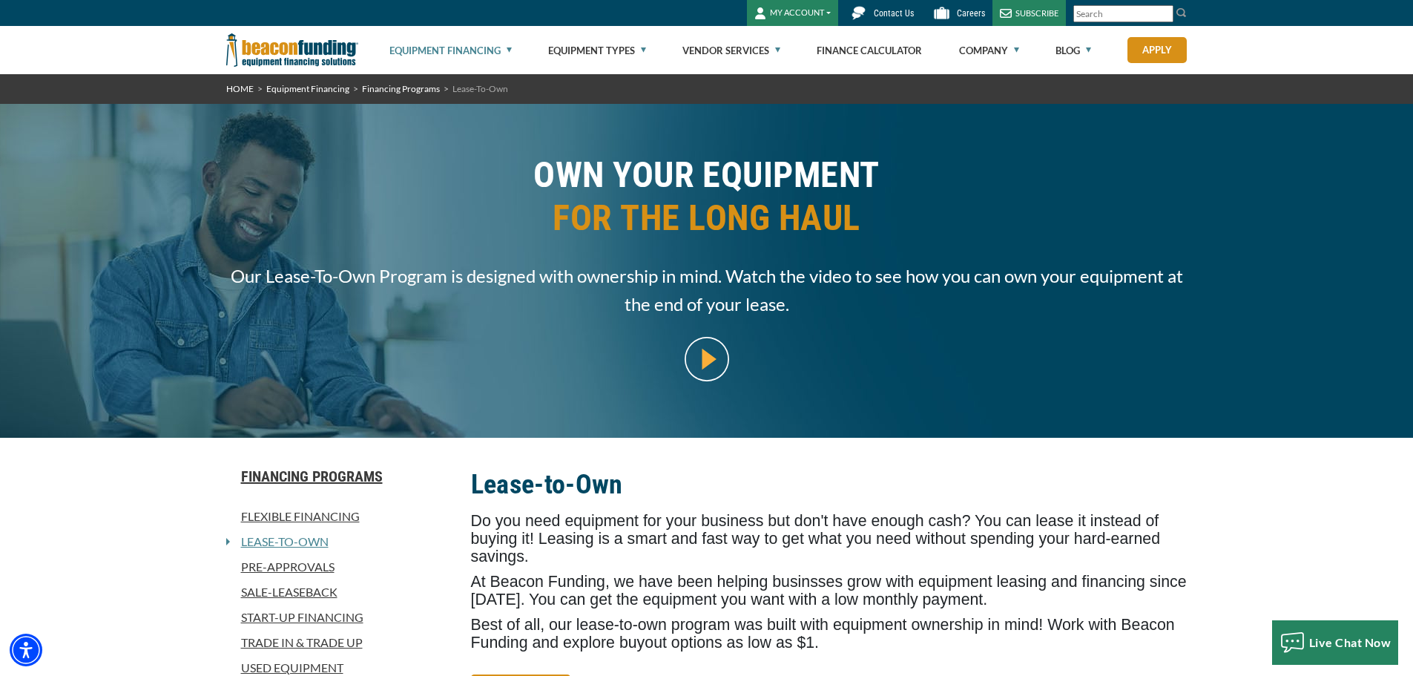
click at [324, 516] on link "Flexible Financing" at bounding box center [339, 517] width 227 height 18
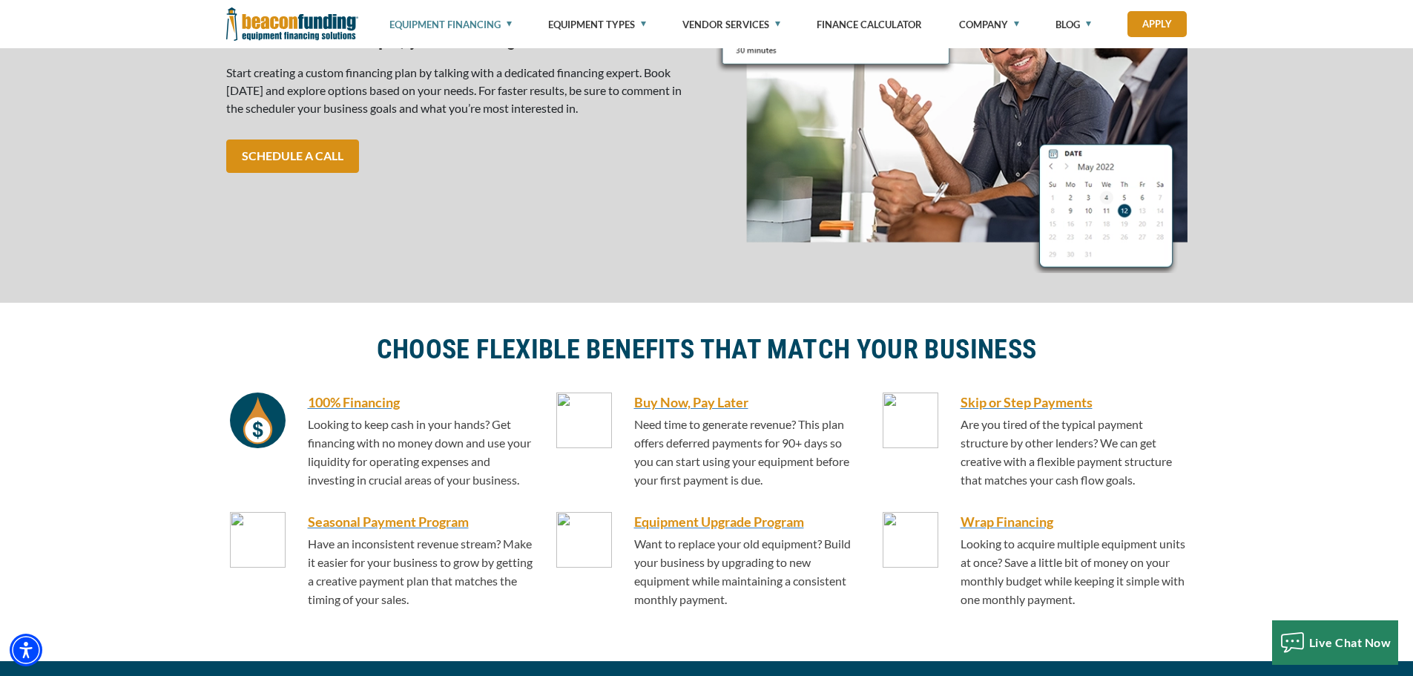
scroll to position [816, 0]
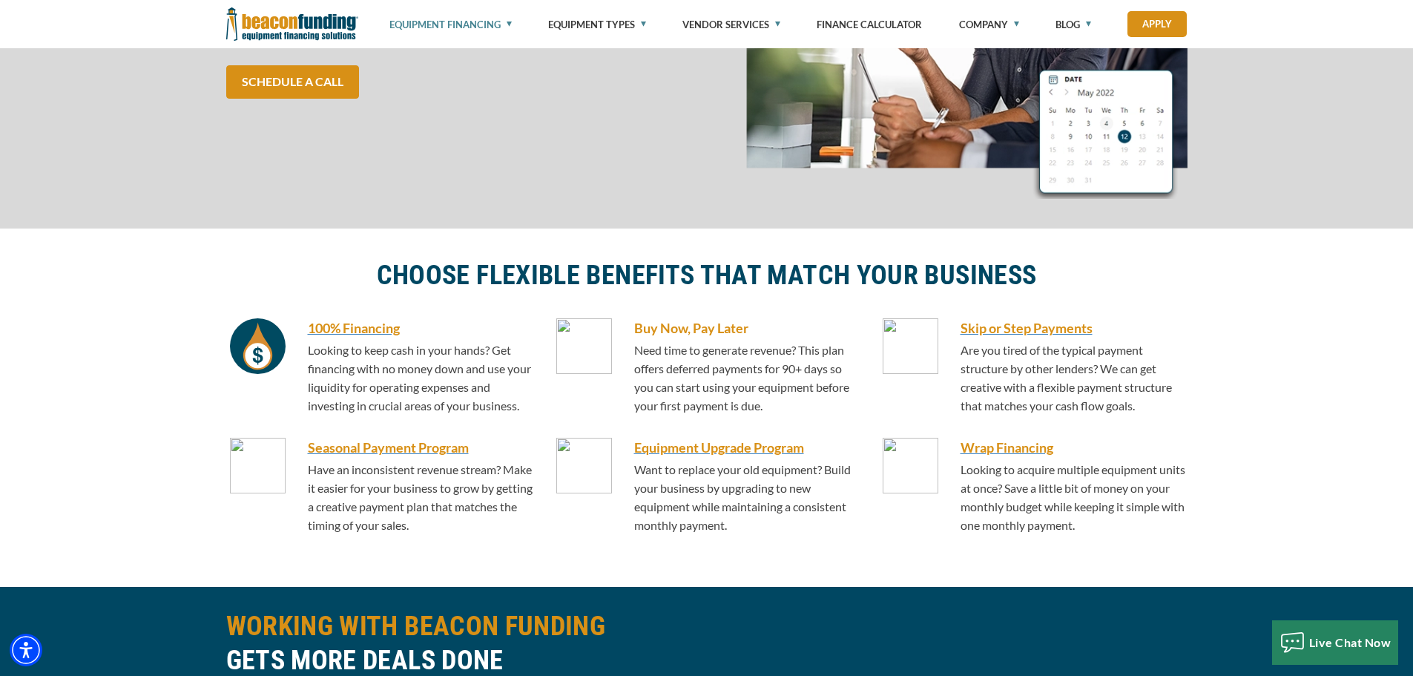
click at [657, 321] on h6 "Buy Now, Pay Later" at bounding box center [747, 327] width 227 height 19
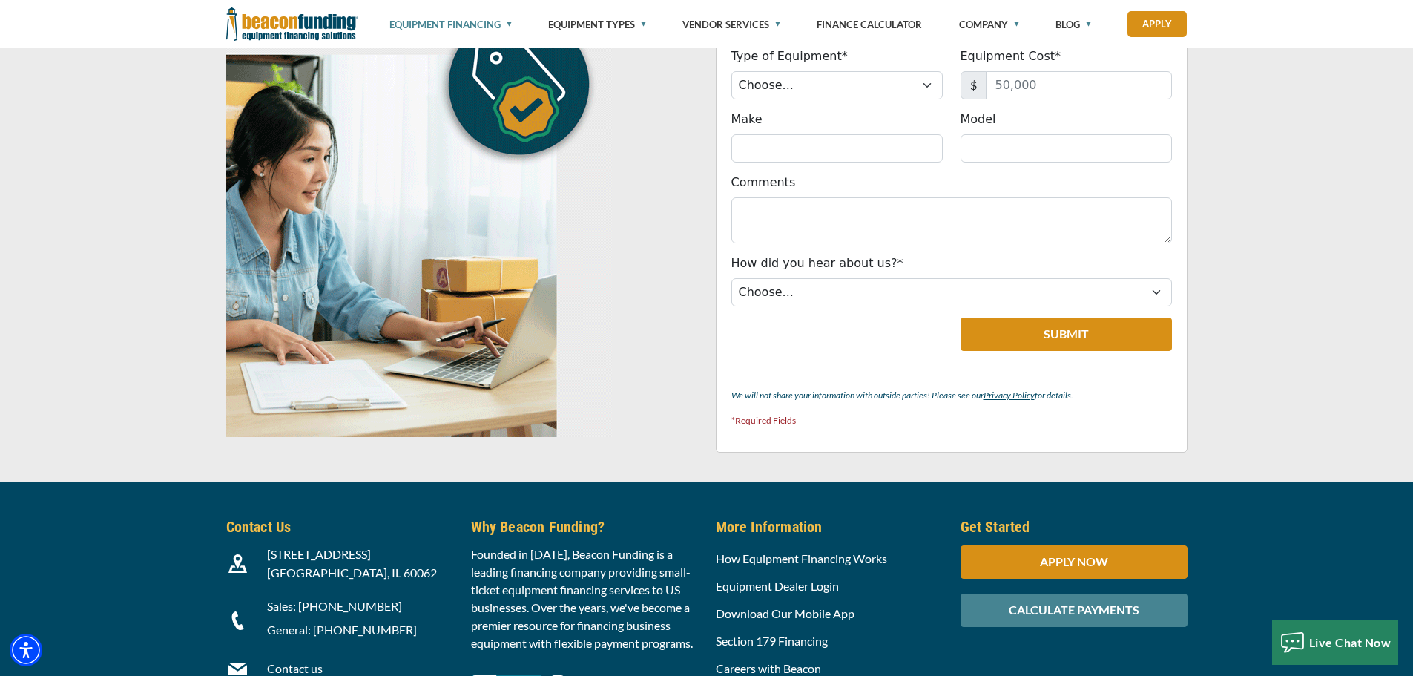
scroll to position [5534, 0]
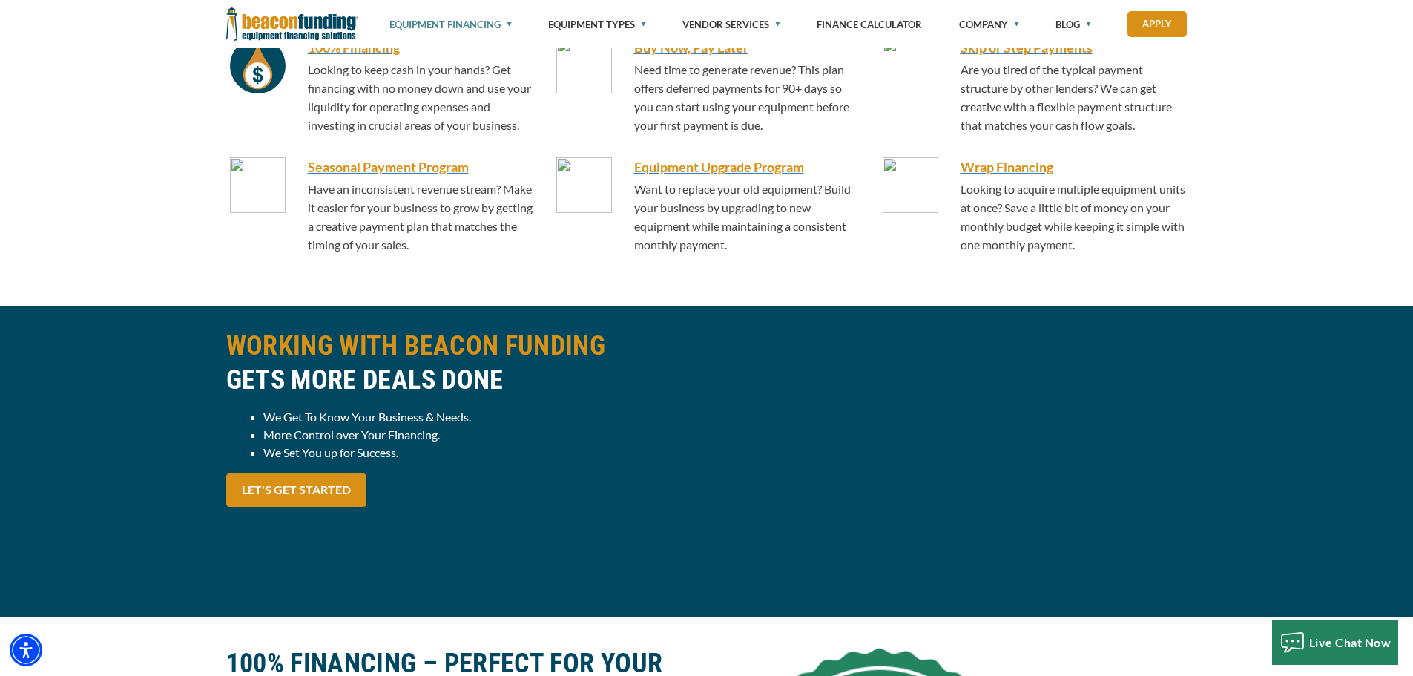
scroll to position [962, 0]
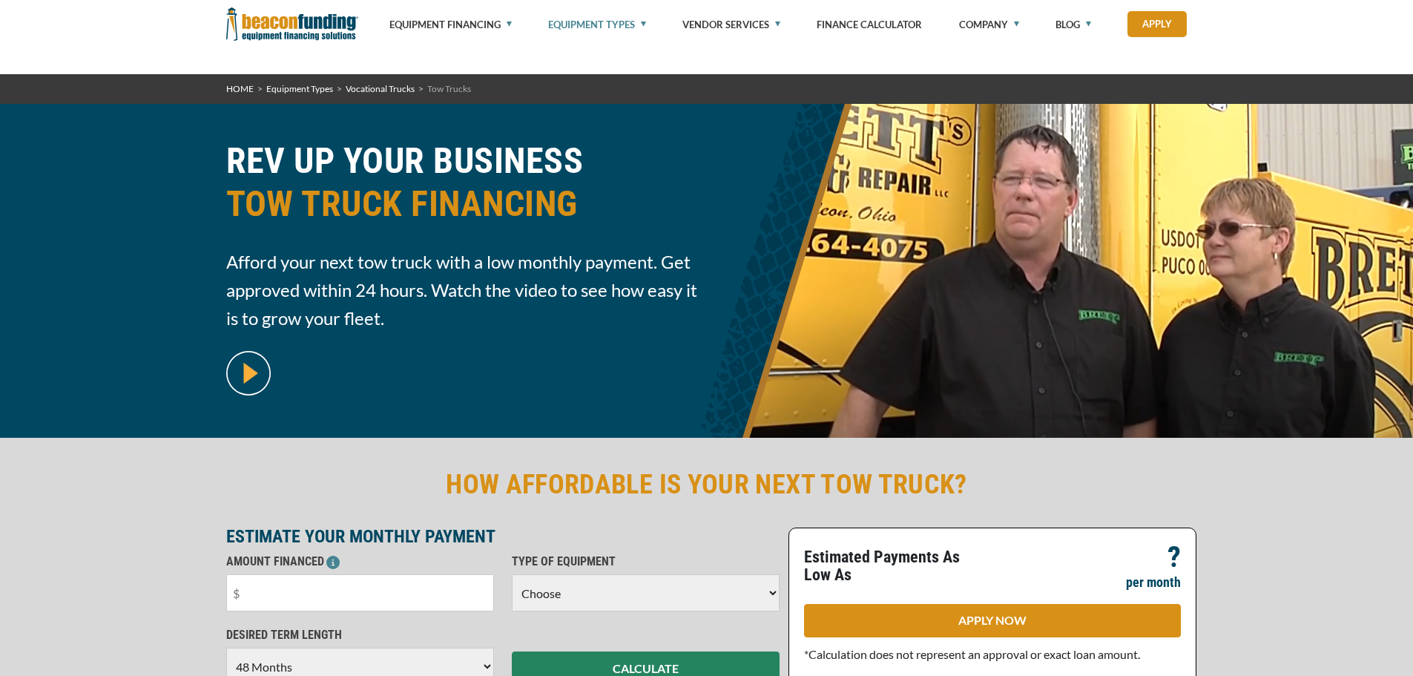
select select "48"
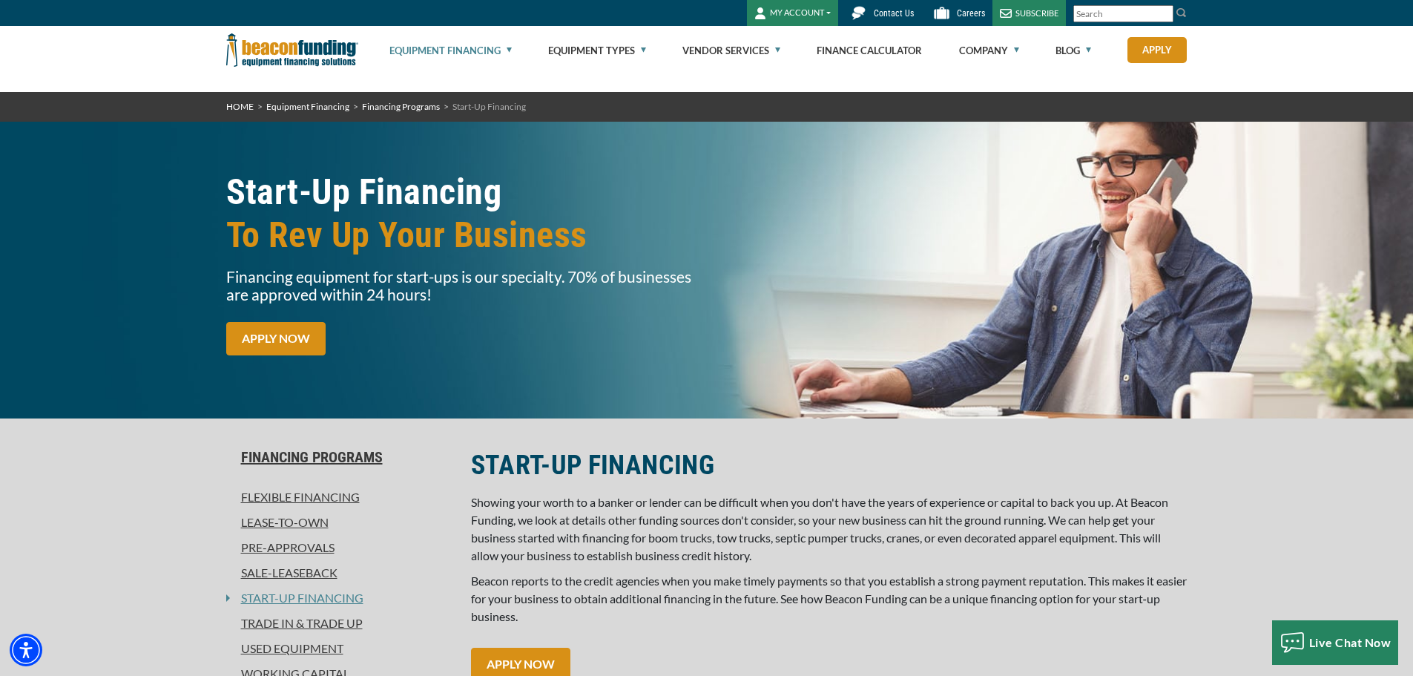
click at [395, 105] on link "Financing Programs" at bounding box center [401, 106] width 78 height 11
